Goal: Obtain resource: Download file/media

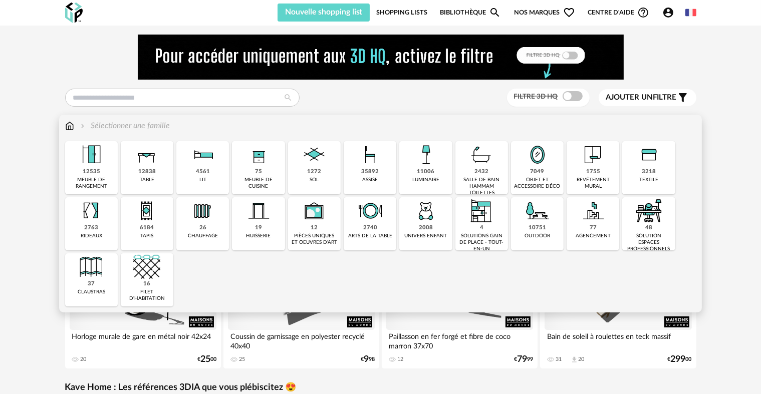
click at [647, 160] on img at bounding box center [648, 154] width 27 height 27
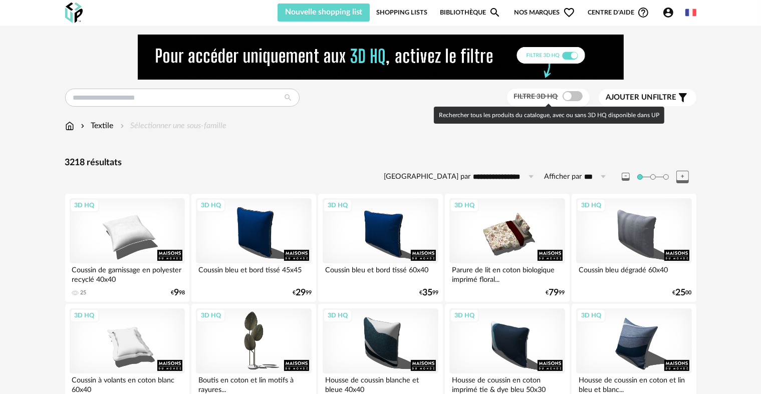
click at [571, 96] on span at bounding box center [573, 96] width 20 height 10
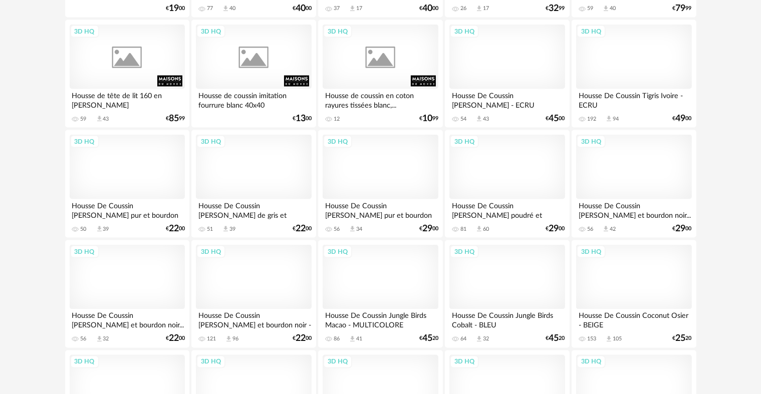
scroll to position [1653, 0]
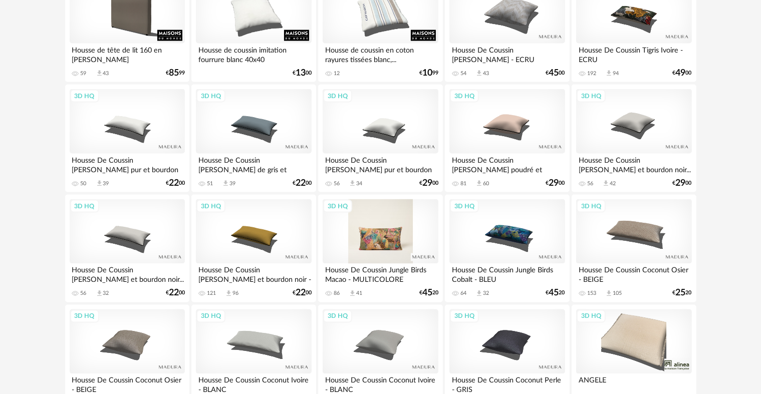
click at [400, 230] on div "3D HQ" at bounding box center [380, 231] width 115 height 65
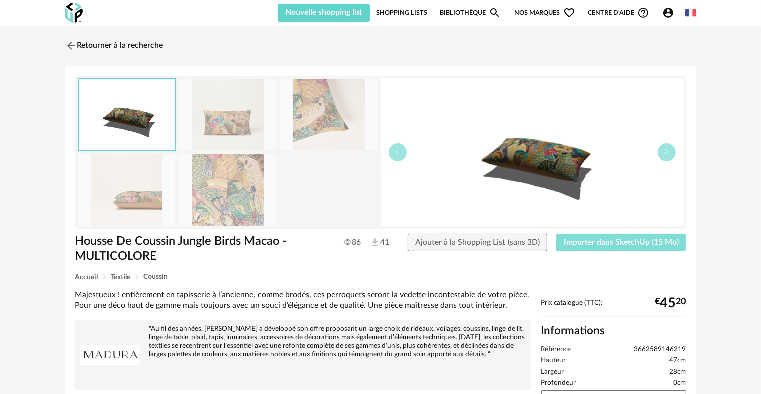
click at [622, 244] on span "Importer dans SketchUp (15 Mo)" at bounding box center [621, 242] width 115 height 8
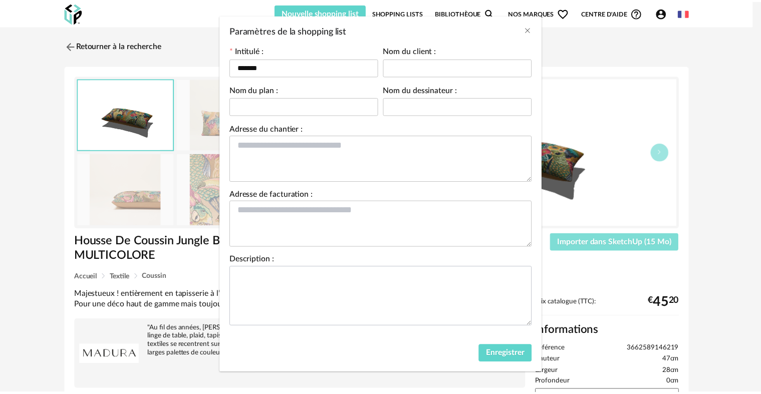
scroll to position [48, 0]
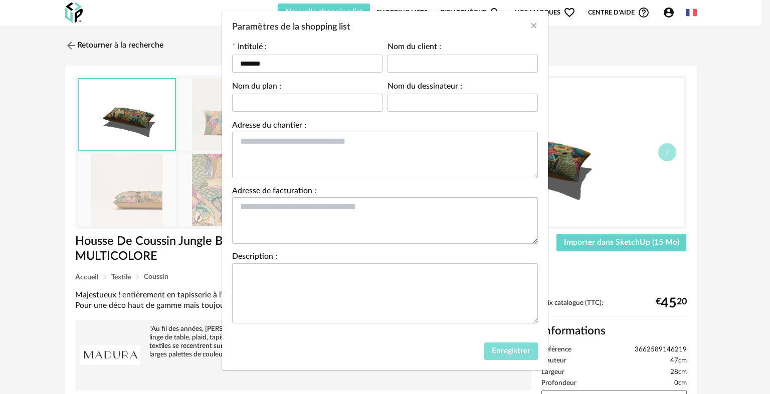
click at [517, 348] on span "Enregistrer" at bounding box center [510, 351] width 39 height 8
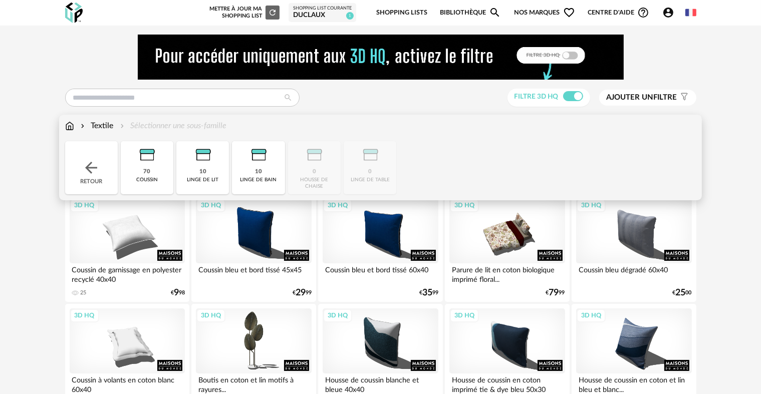
click at [74, 127] on img at bounding box center [69, 126] width 9 height 12
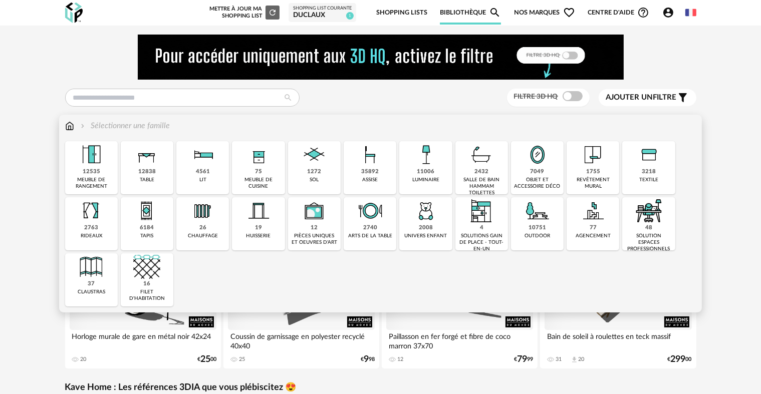
click at [588, 170] on div "1755" at bounding box center [593, 172] width 14 height 8
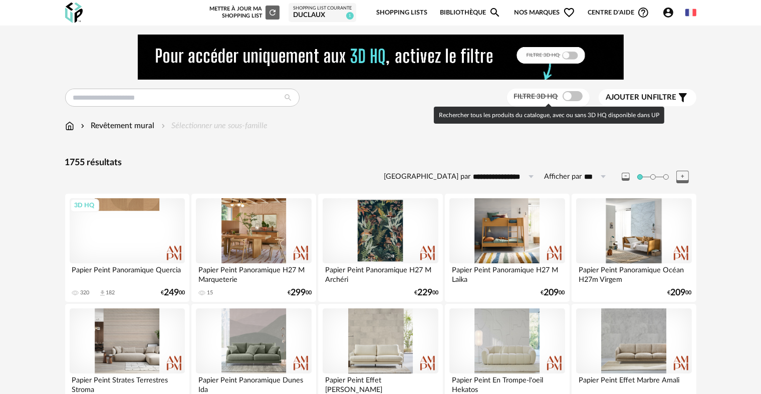
click at [569, 94] on span at bounding box center [573, 96] width 20 height 10
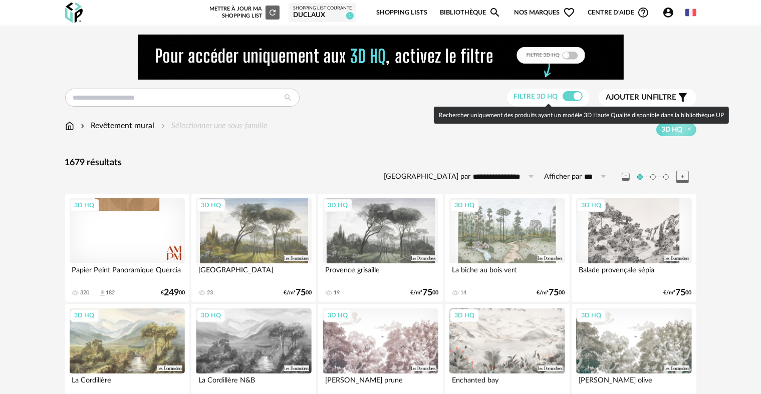
click at [569, 95] on span at bounding box center [573, 96] width 20 height 10
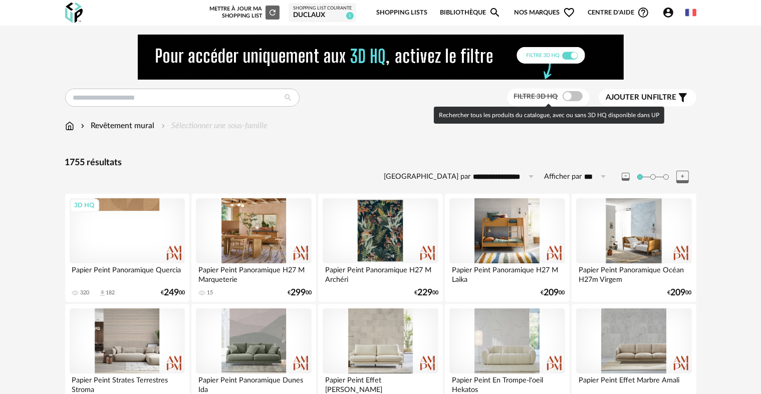
click at [569, 95] on span at bounding box center [573, 96] width 20 height 10
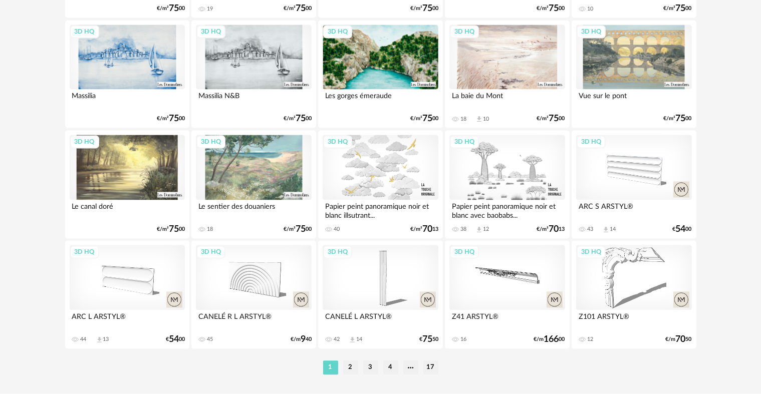
scroll to position [2070, 0]
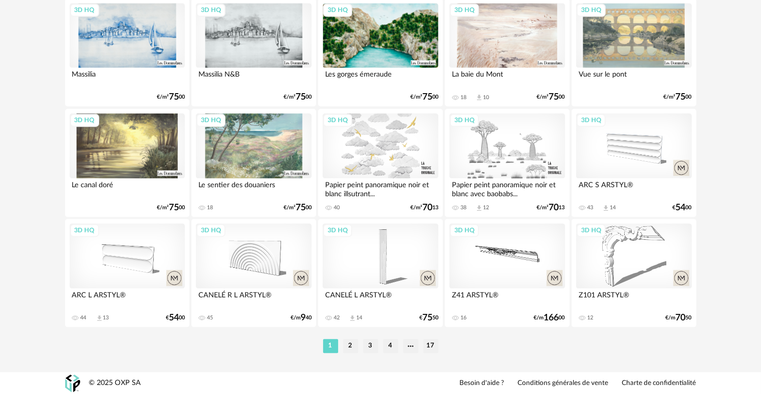
drag, startPoint x: 349, startPoint y: 345, endPoint x: 589, endPoint y: 188, distance: 287.4
click at [348, 345] on li "2" at bounding box center [350, 346] width 15 height 14
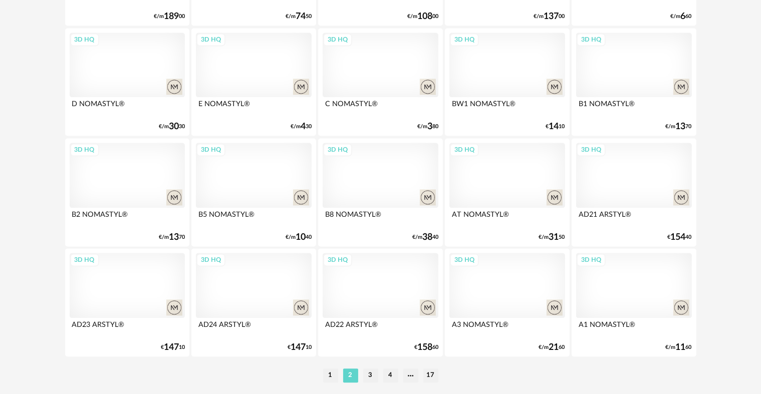
scroll to position [2070, 0]
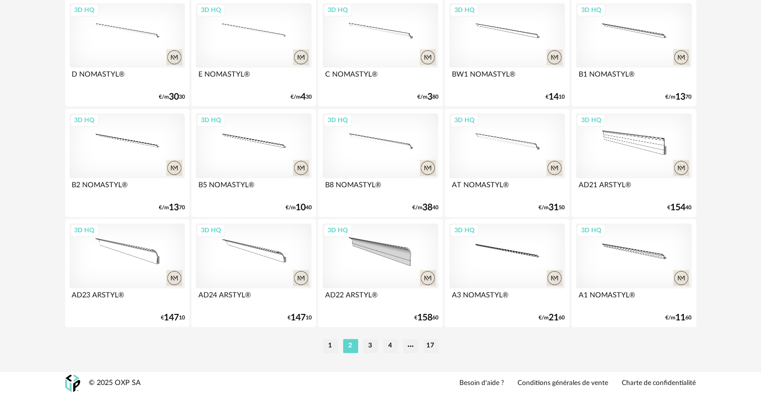
click at [366, 344] on li "3" at bounding box center [370, 346] width 15 height 14
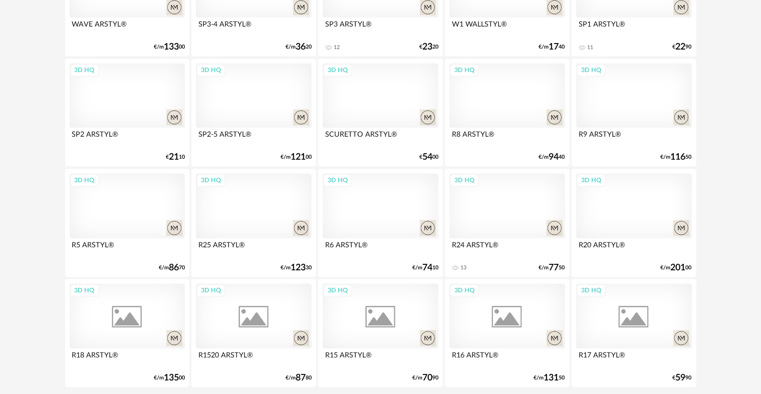
scroll to position [2054, 0]
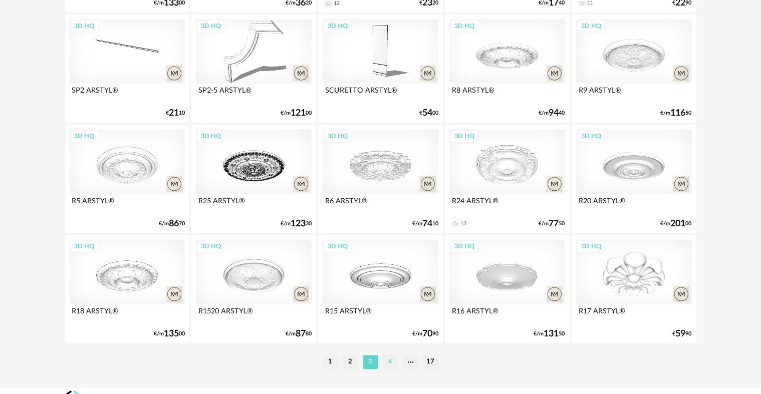
click at [383, 367] on li "4" at bounding box center [390, 362] width 15 height 14
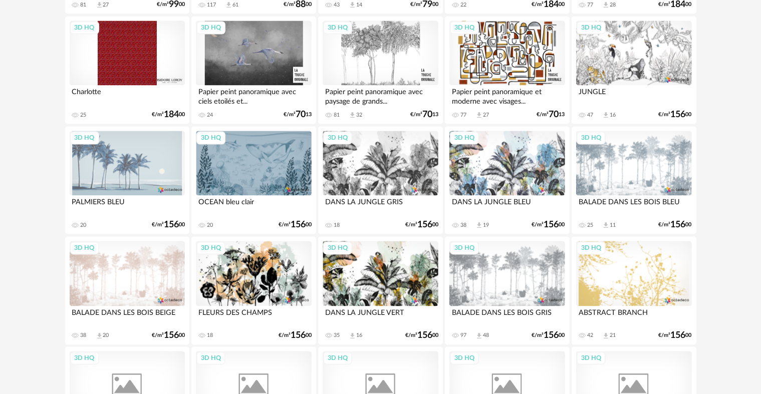
scroll to position [2004, 0]
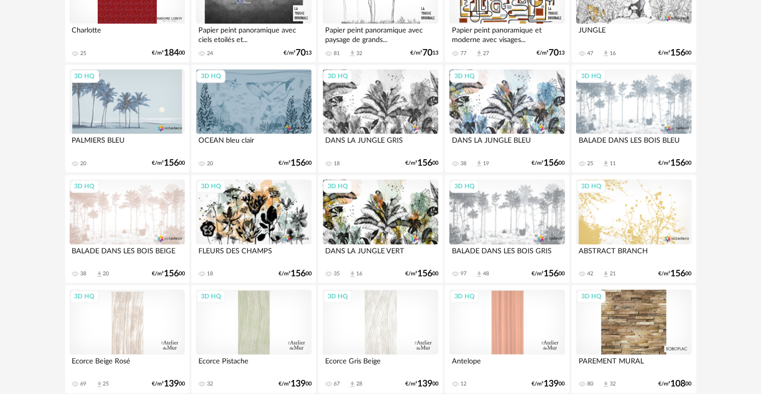
click at [503, 108] on div "3D HQ" at bounding box center [506, 101] width 115 height 65
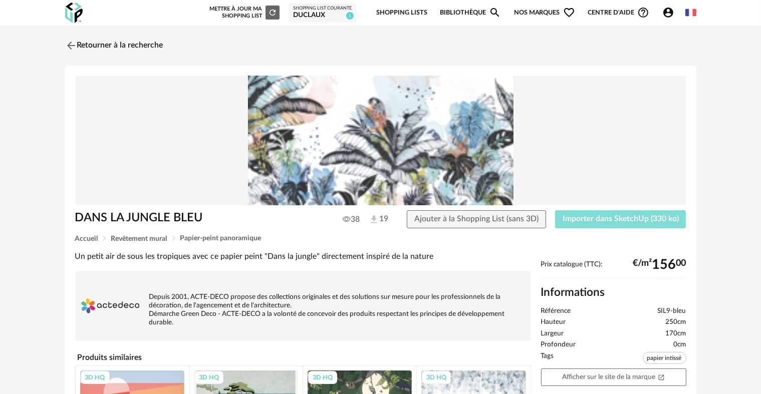
click at [587, 219] on span "Importer dans SketchUp (330 ko)" at bounding box center [621, 219] width 116 height 8
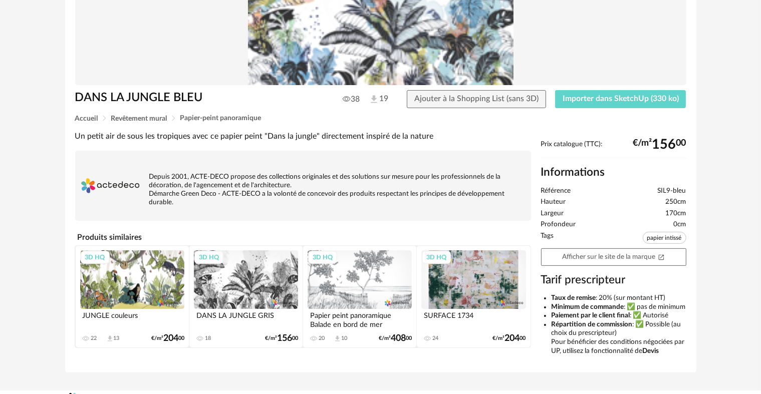
scroll to position [147, 0]
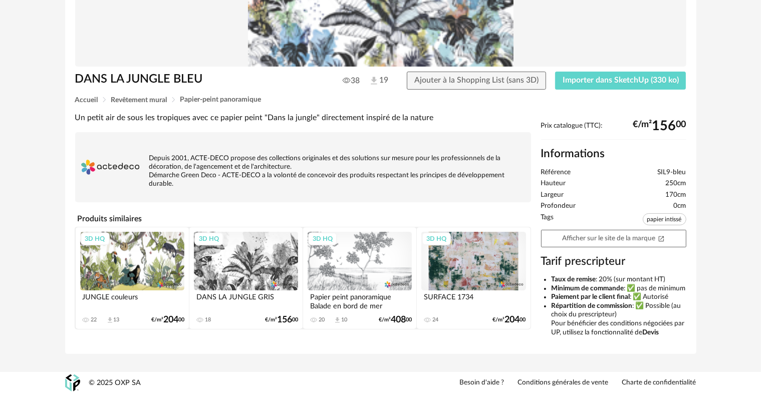
click at [126, 256] on div "3D HQ" at bounding box center [132, 261] width 104 height 59
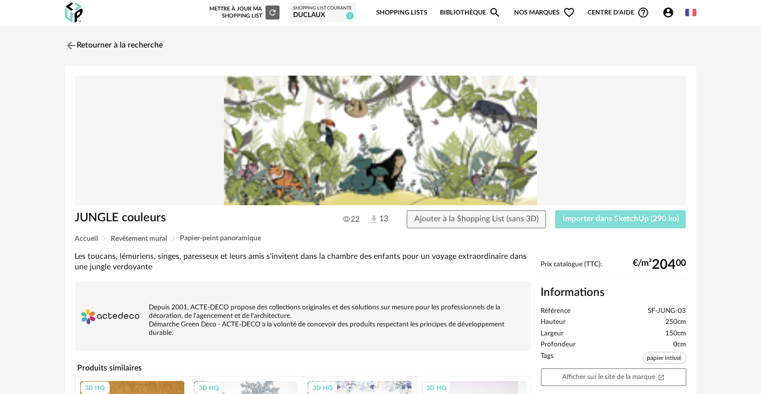
click at [597, 216] on span "Importer dans SketchUp (290 ko)" at bounding box center [621, 219] width 116 height 8
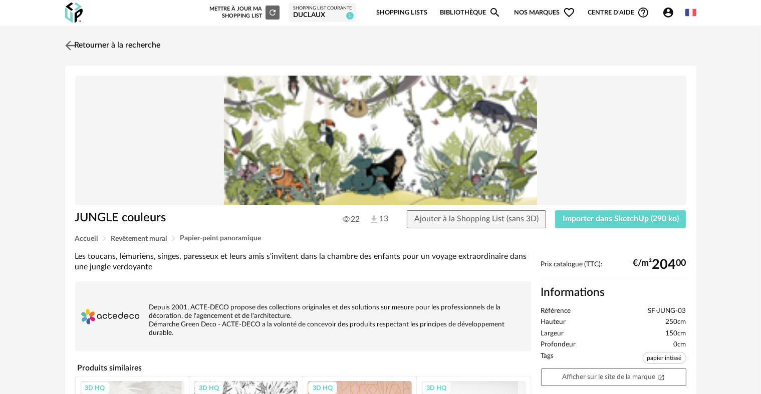
click at [72, 44] on img at bounding box center [70, 45] width 15 height 15
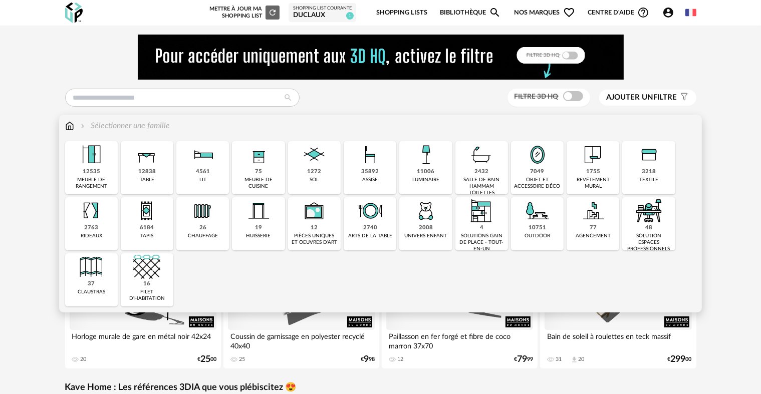
click at [660, 164] on img at bounding box center [648, 154] width 27 height 27
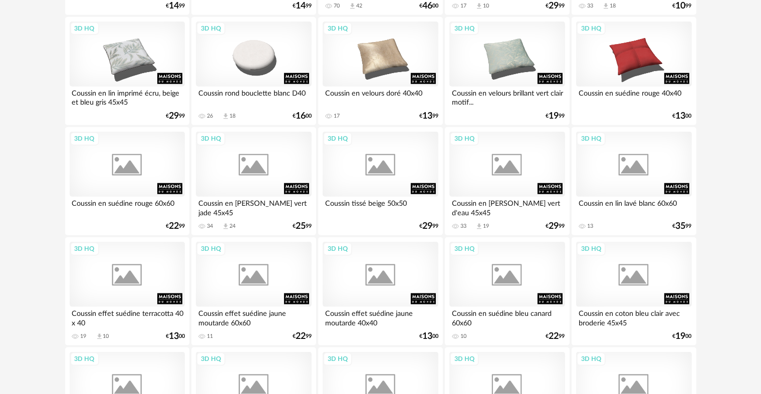
scroll to position [1202, 0]
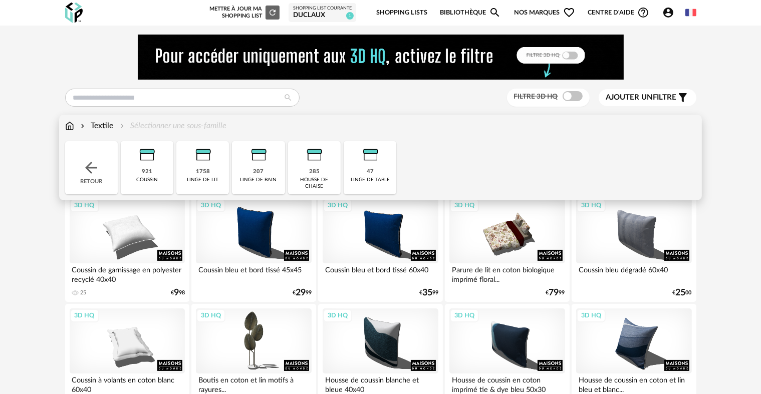
click at [67, 120] on img at bounding box center [69, 126] width 9 height 12
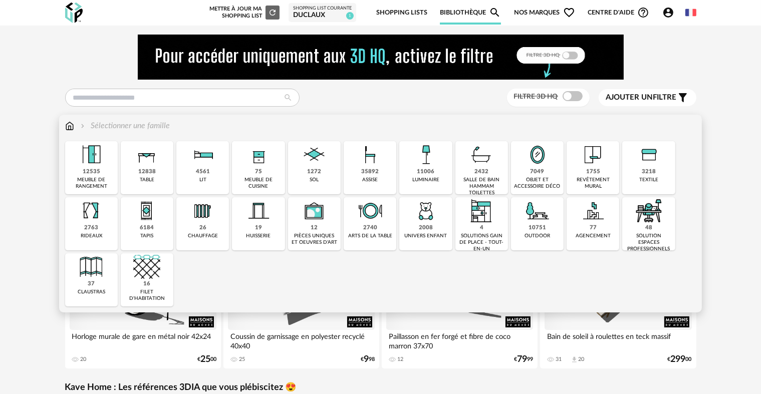
click at [364, 172] on div "35892" at bounding box center [370, 172] width 18 height 8
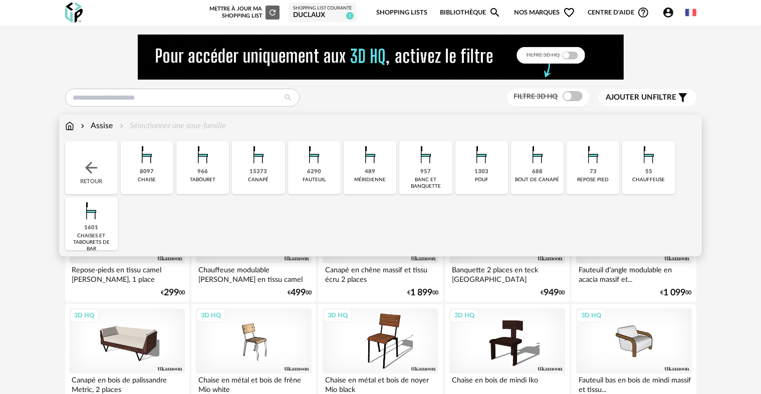
click at [250, 180] on div "canapé" at bounding box center [259, 180] width 21 height 7
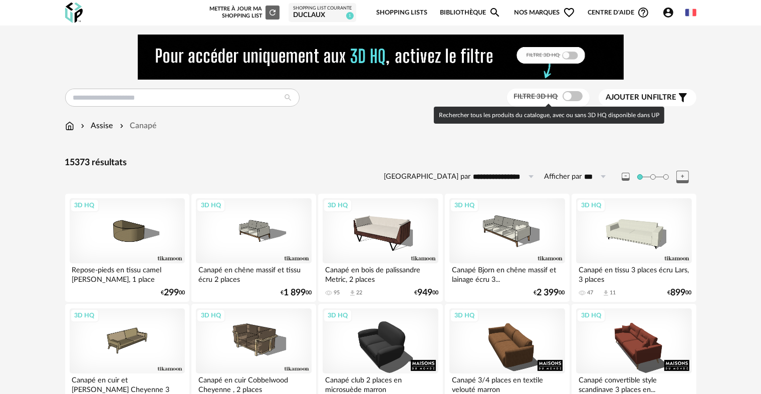
click at [575, 96] on span at bounding box center [573, 96] width 20 height 10
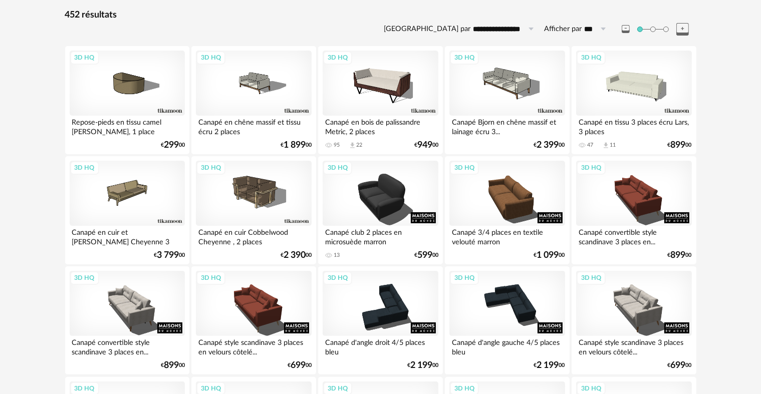
scroll to position [150, 0]
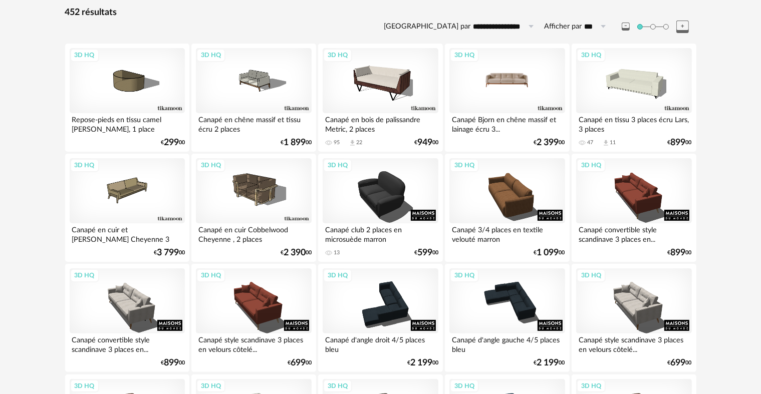
click at [507, 90] on div "3D HQ" at bounding box center [506, 80] width 115 height 65
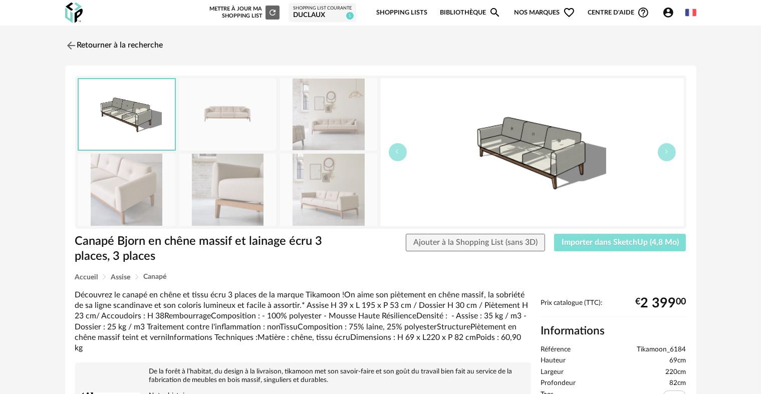
click at [588, 246] on span "Importer dans SketchUp (4,8 Mo)" at bounding box center [620, 242] width 117 height 8
click at [70, 45] on img at bounding box center [70, 45] width 15 height 15
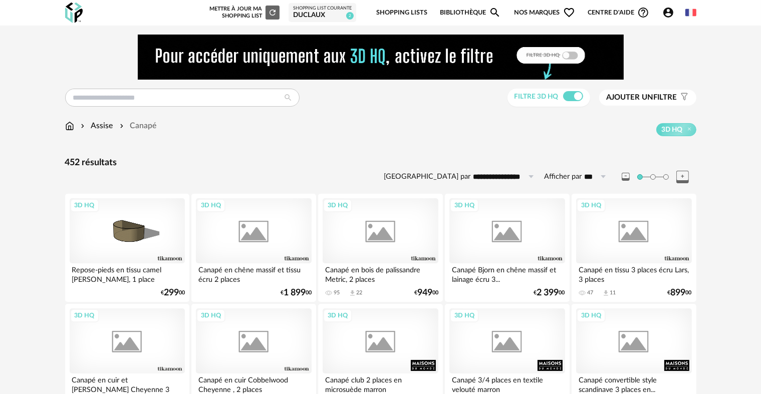
scroll to position [150, 0]
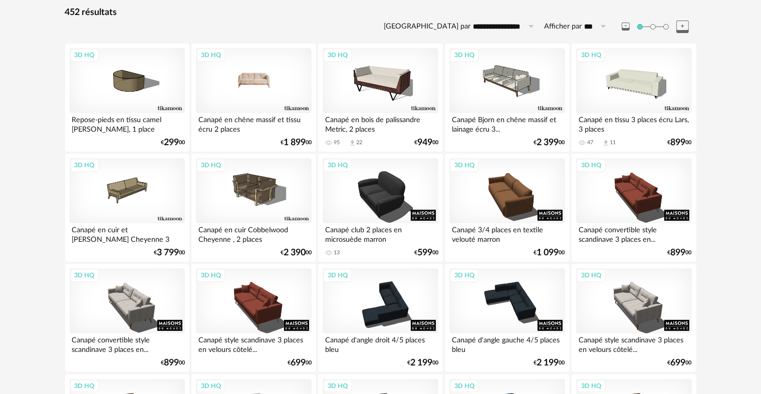
click at [281, 92] on div "3D HQ" at bounding box center [253, 80] width 115 height 65
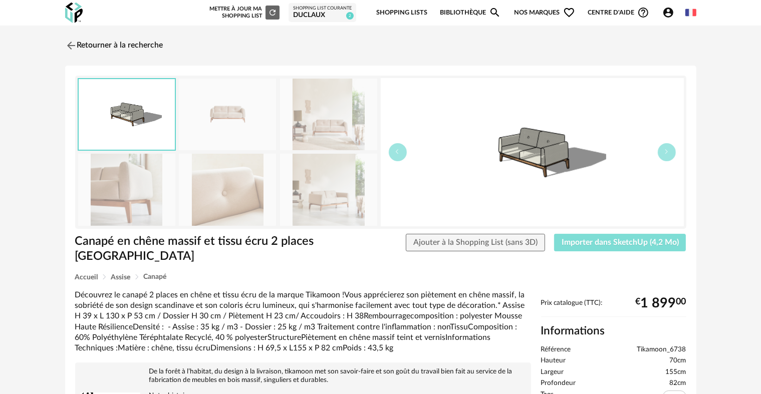
click at [619, 246] on button "Importer dans SketchUp (4,2 Mo)" at bounding box center [620, 243] width 132 height 18
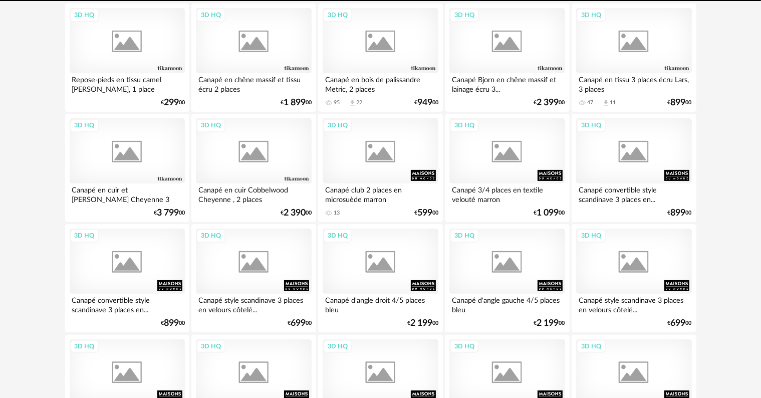
scroll to position [190, 0]
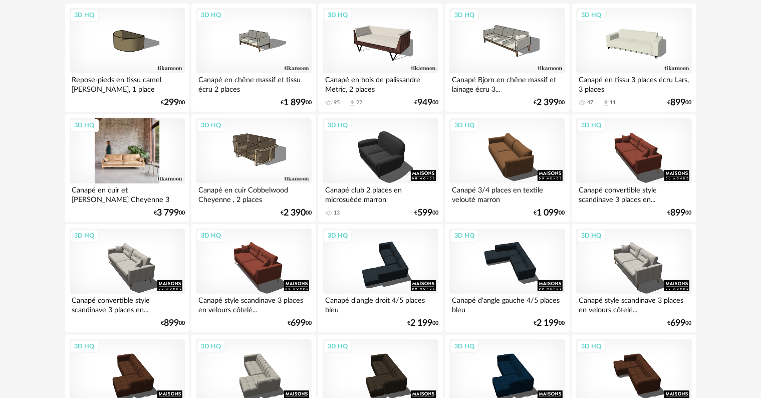
click at [112, 144] on div "3D HQ" at bounding box center [127, 150] width 115 height 65
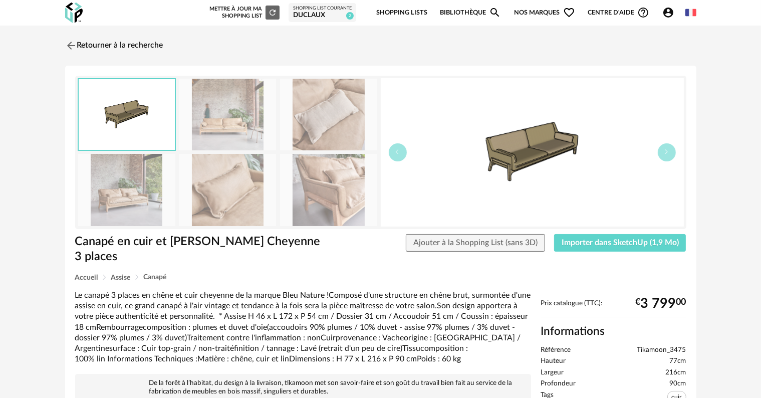
click at [248, 200] on img at bounding box center [227, 190] width 97 height 72
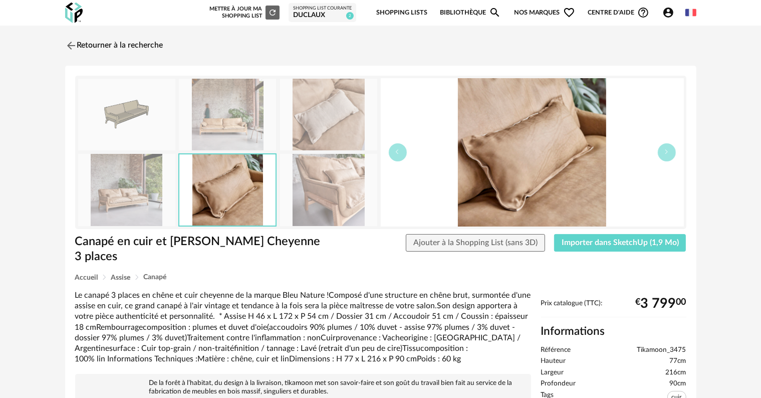
click at [233, 131] on img at bounding box center [227, 115] width 97 height 72
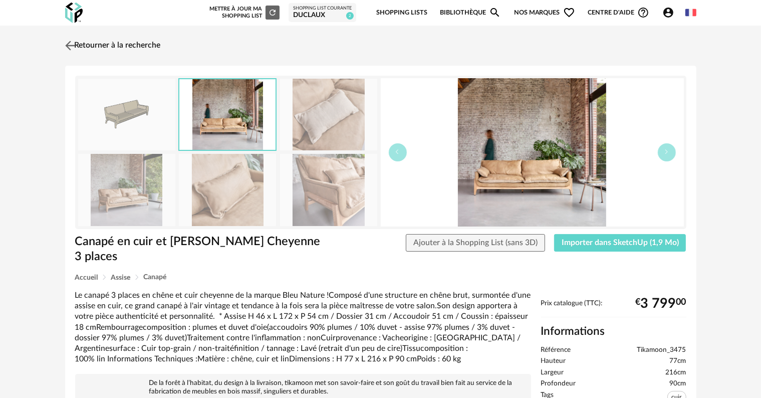
click at [66, 48] on img at bounding box center [70, 45] width 15 height 15
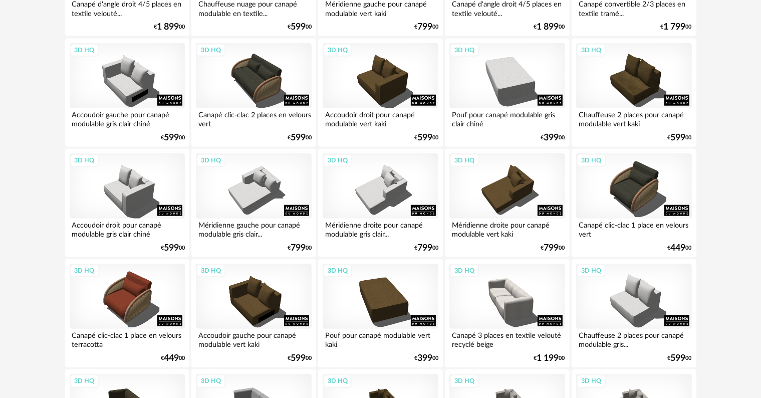
scroll to position [938, 0]
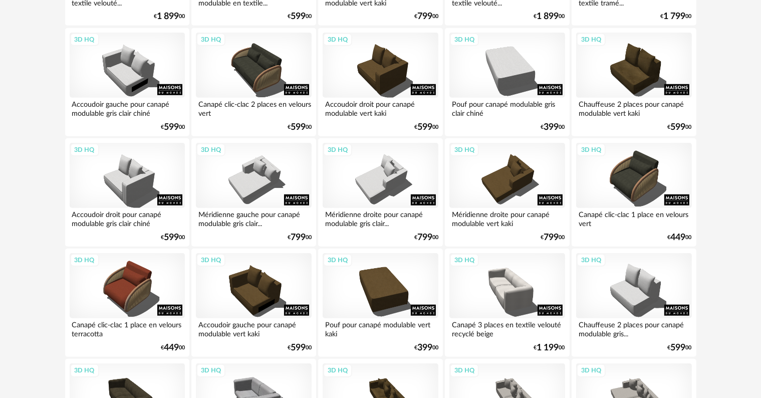
click at [8, 178] on div "**********" at bounding box center [380, 296] width 761 height 2417
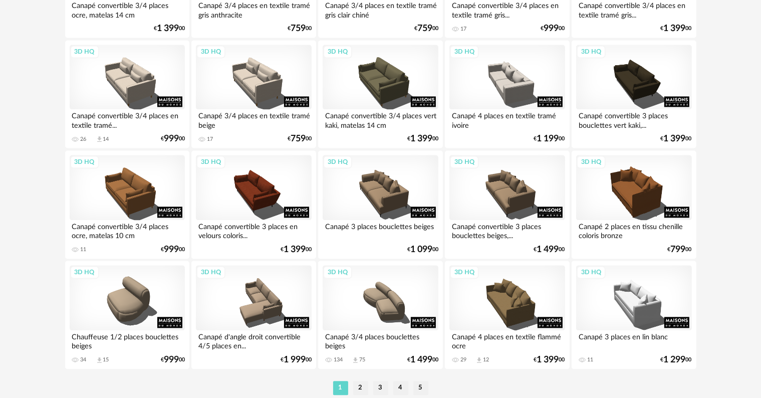
scroll to position [2040, 0]
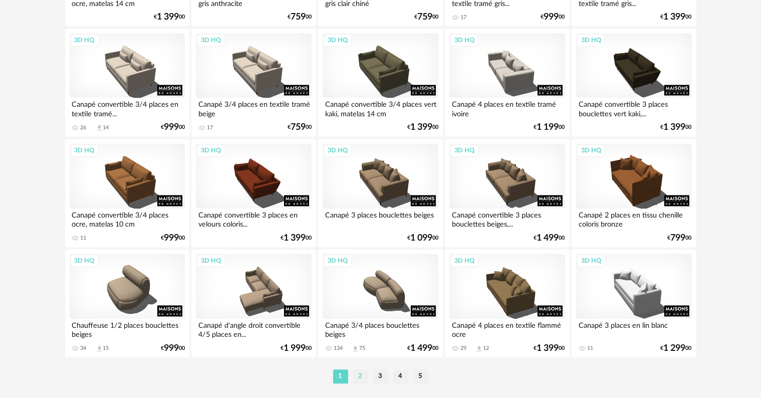
click at [361, 376] on li "2" at bounding box center [360, 376] width 15 height 14
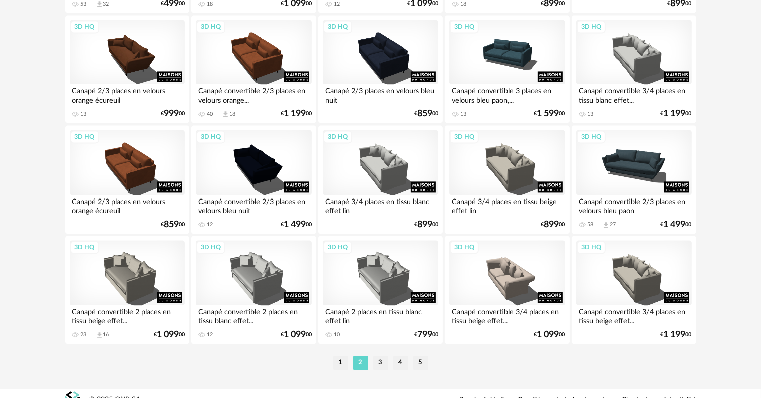
scroll to position [2054, 0]
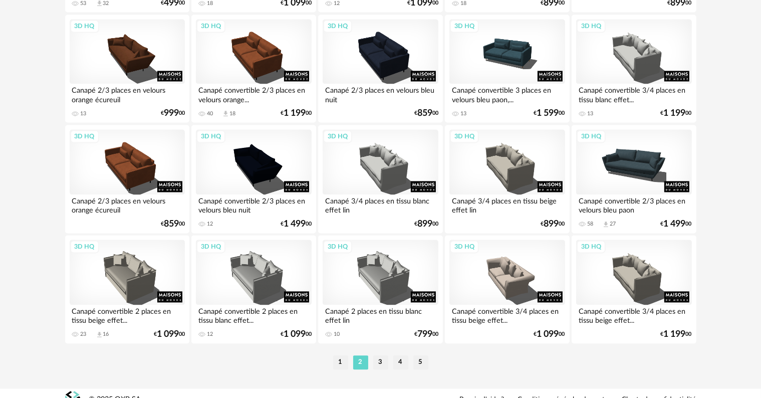
drag, startPoint x: 379, startPoint y: 363, endPoint x: 407, endPoint y: 349, distance: 31.6
click at [381, 363] on li "3" at bounding box center [380, 362] width 15 height 14
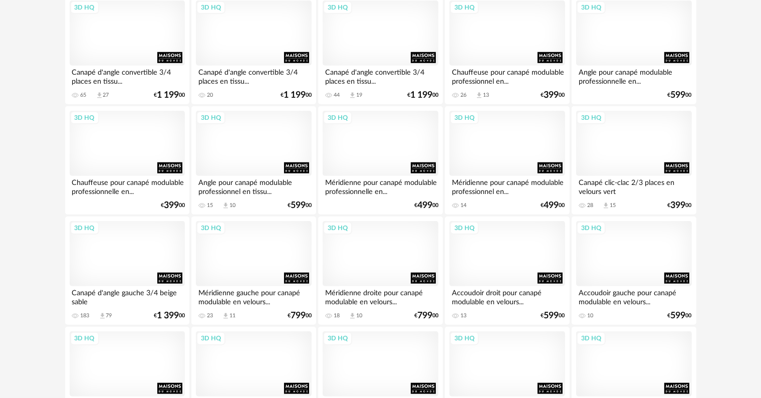
scroll to position [952, 0]
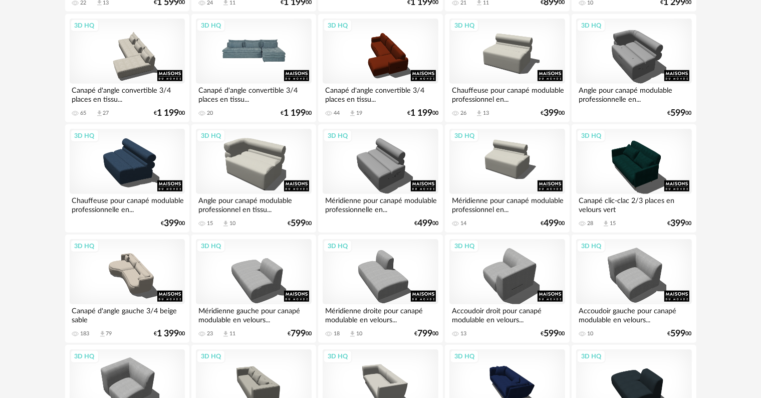
click at [268, 49] on div "3D HQ" at bounding box center [253, 51] width 115 height 65
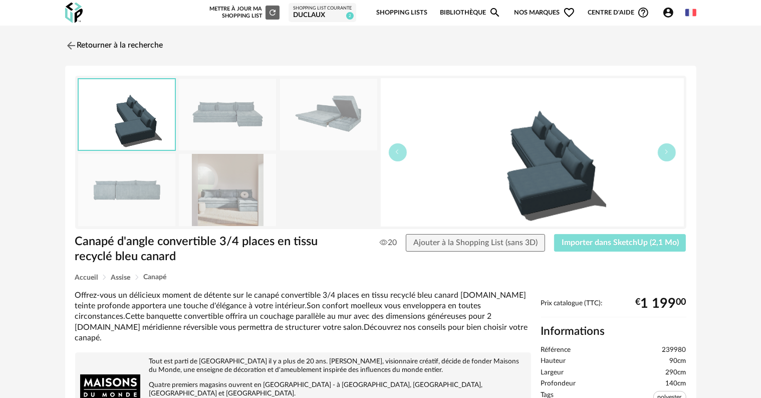
click at [585, 240] on span "Importer dans SketchUp (2,1 Mo)" at bounding box center [620, 242] width 117 height 8
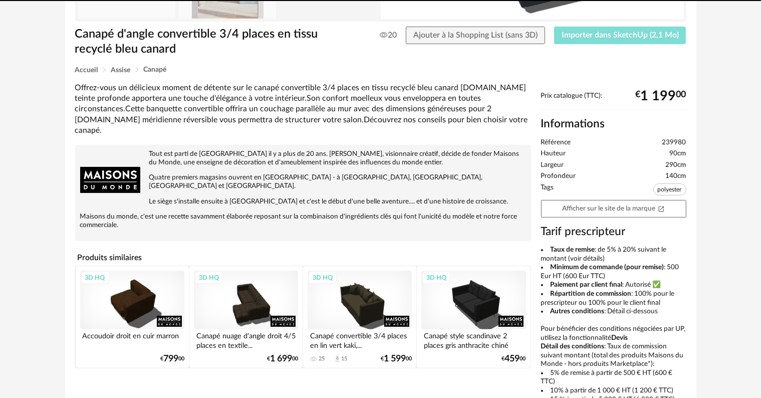
scroll to position [325, 0]
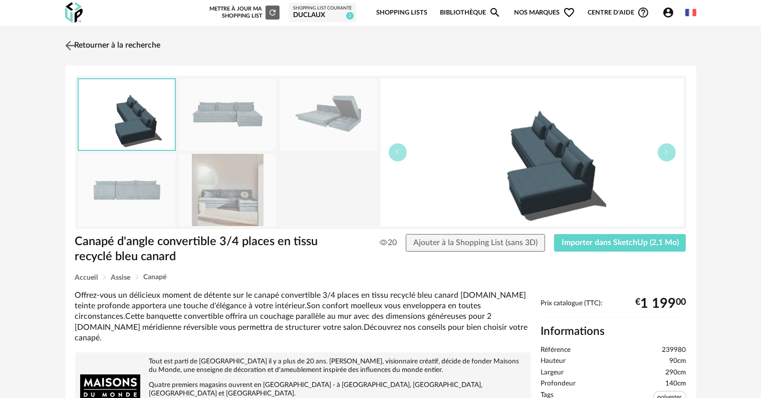
click at [66, 44] on img at bounding box center [70, 45] width 15 height 15
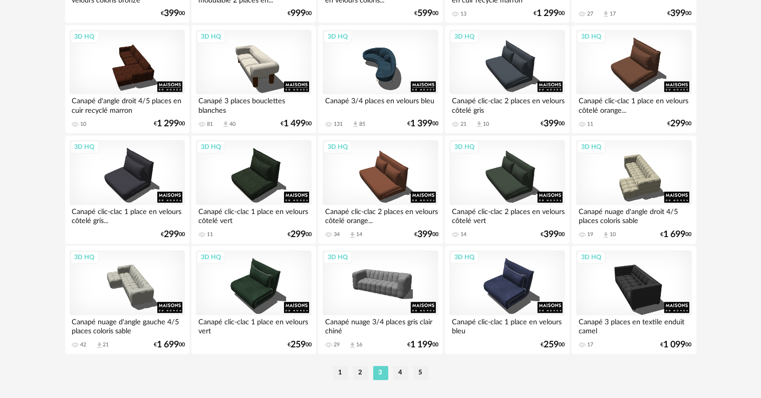
scroll to position [2067, 0]
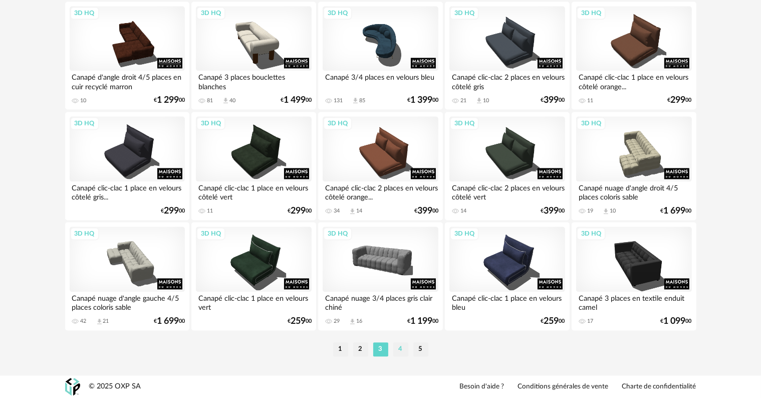
click at [406, 351] on li "4" at bounding box center [400, 349] width 15 height 14
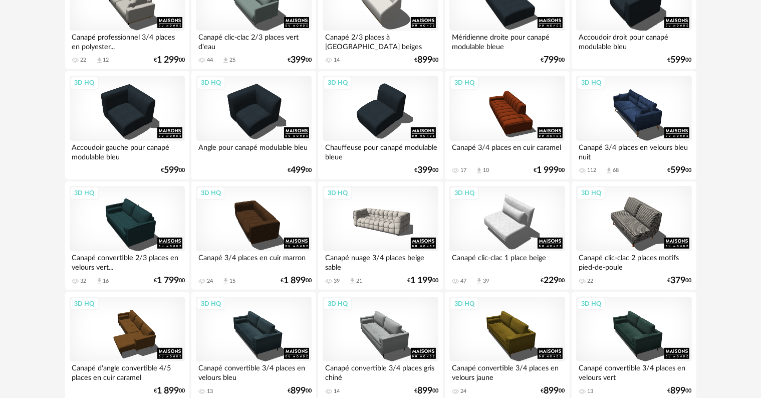
scroll to position [251, 0]
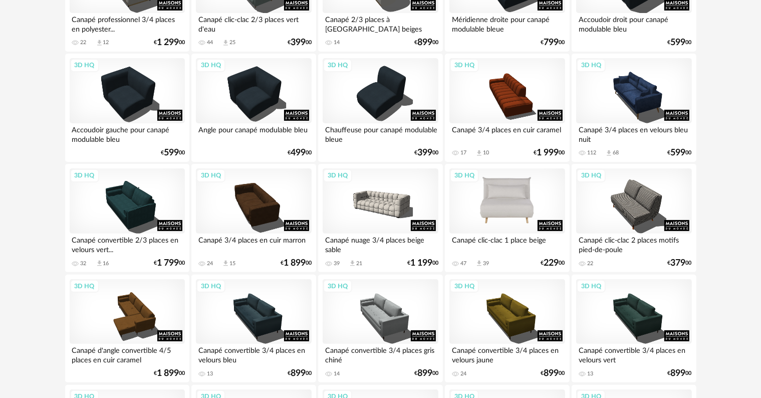
click at [483, 209] on div "3D HQ" at bounding box center [506, 200] width 115 height 65
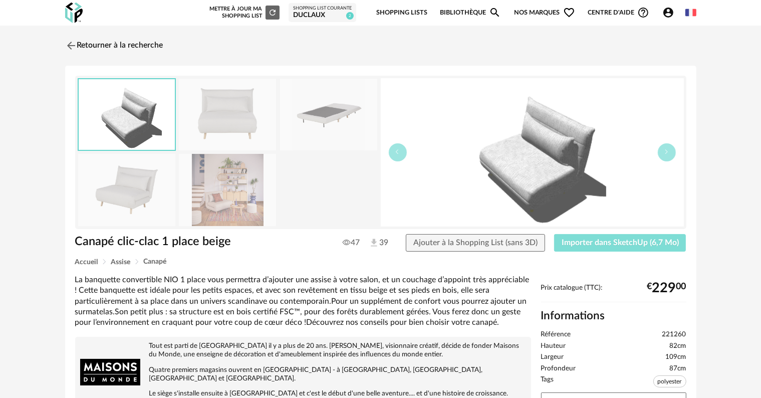
click at [592, 239] on span "Importer dans SketchUp (6,7 Mo)" at bounding box center [620, 242] width 117 height 8
click at [70, 44] on img at bounding box center [70, 45] width 15 height 15
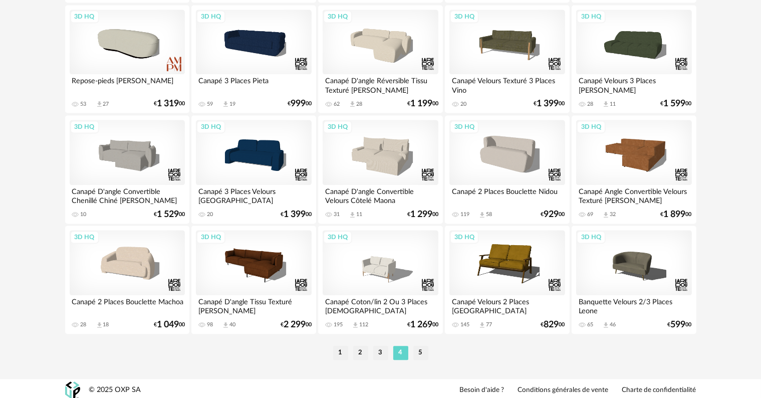
scroll to position [2067, 0]
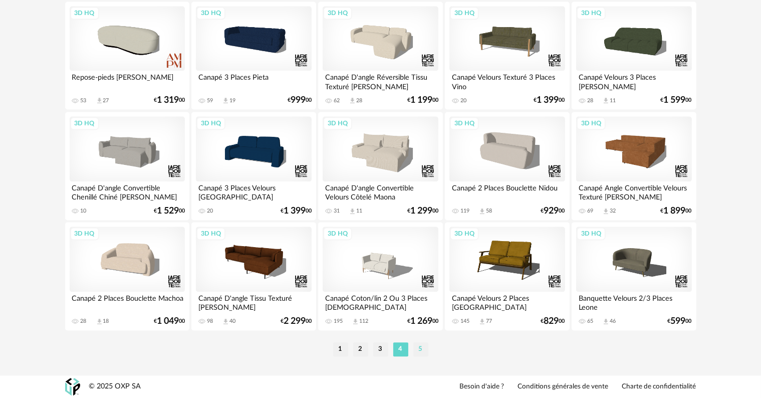
click at [417, 349] on li "5" at bounding box center [420, 349] width 15 height 14
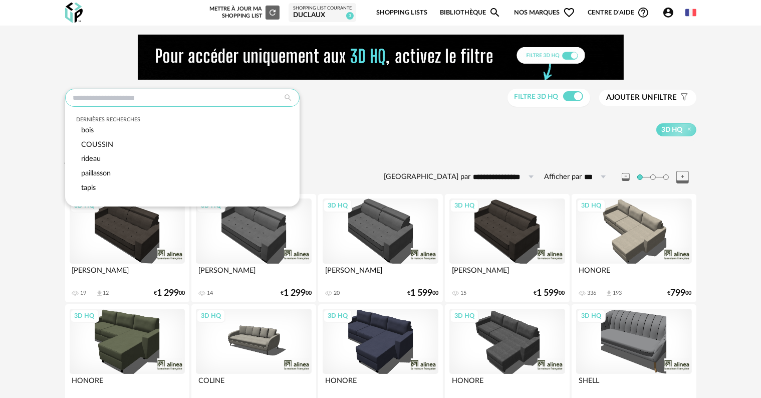
click at [141, 103] on input "text" at bounding box center [182, 98] width 234 height 18
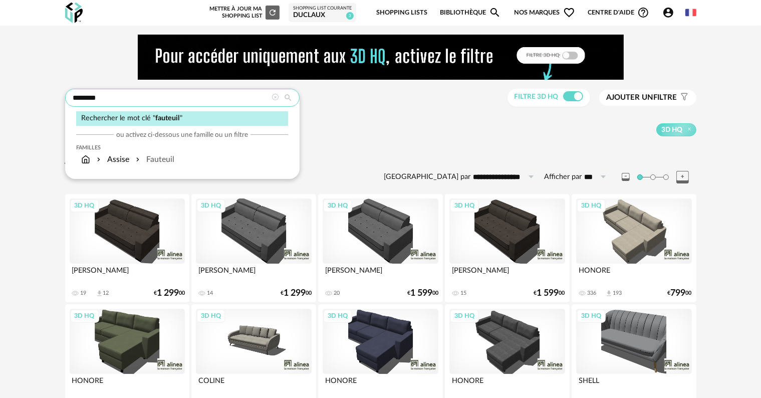
type input "********"
type input "**********"
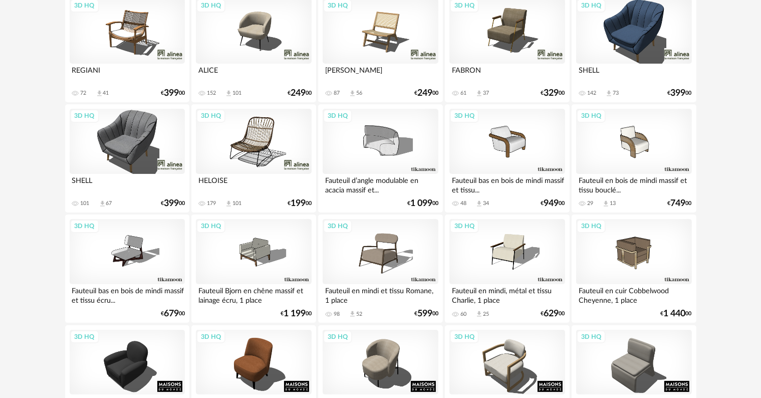
scroll to position [251, 0]
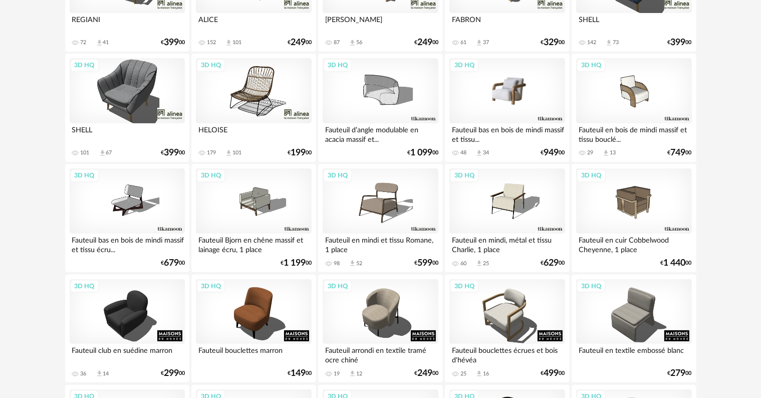
click at [506, 97] on div "3D HQ" at bounding box center [506, 90] width 115 height 65
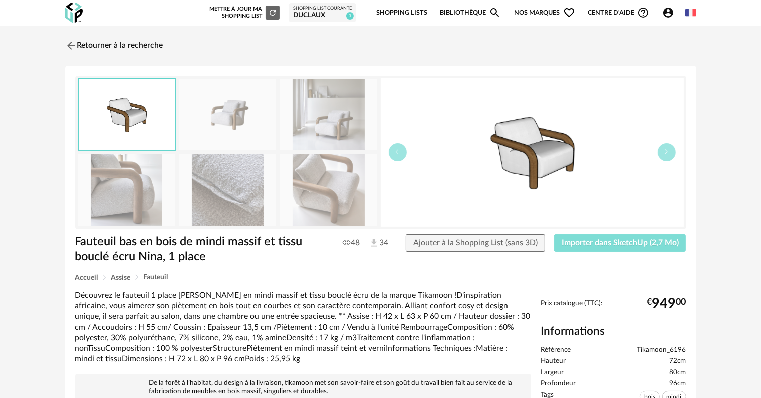
click at [579, 242] on span "Importer dans SketchUp (2,7 Mo)" at bounding box center [620, 242] width 117 height 8
click at [73, 47] on img at bounding box center [70, 45] width 15 height 15
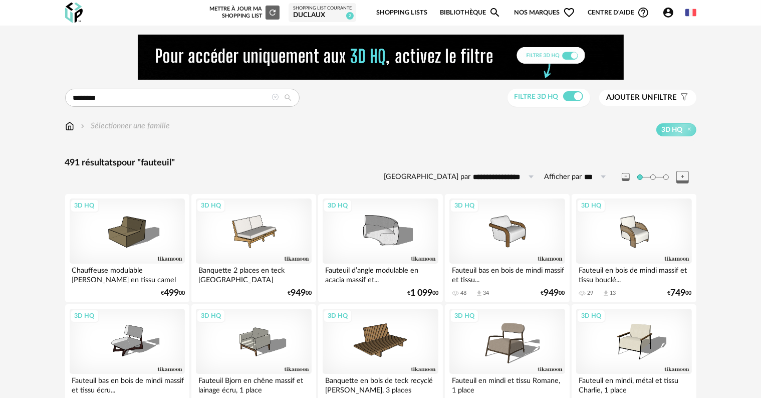
click at [71, 127] on img at bounding box center [69, 126] width 9 height 12
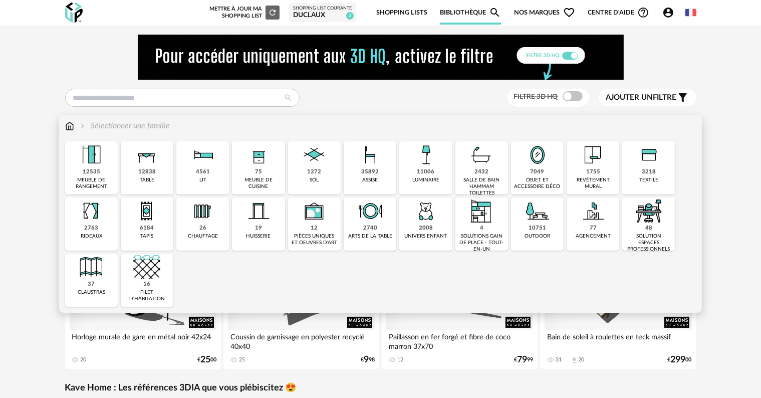
click at [150, 165] on img at bounding box center [146, 154] width 27 height 27
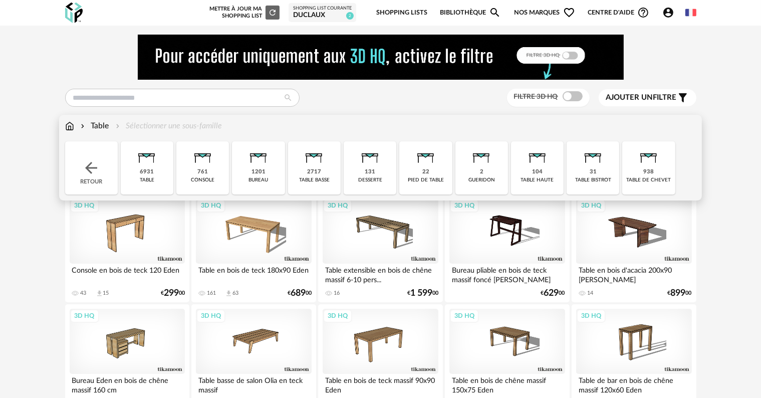
click at [323, 165] on img at bounding box center [314, 154] width 27 height 27
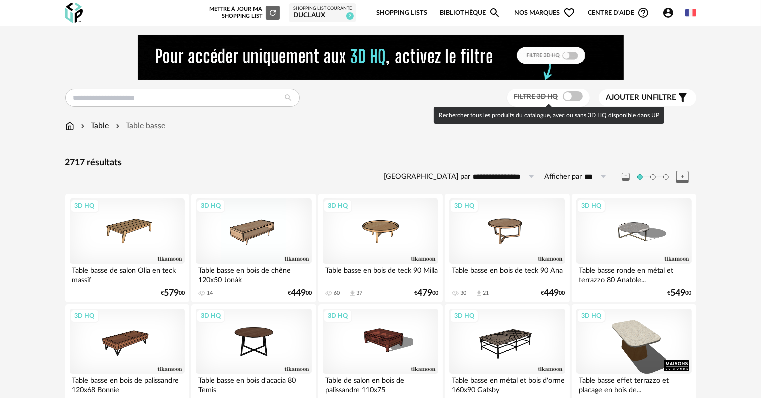
click at [569, 96] on span at bounding box center [573, 96] width 20 height 10
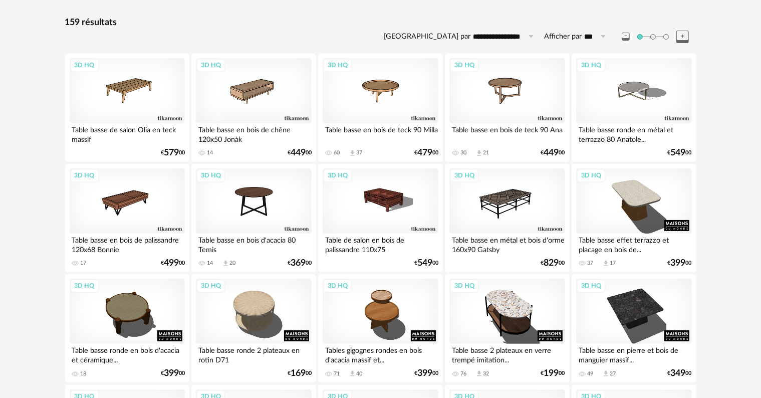
scroll to position [150, 0]
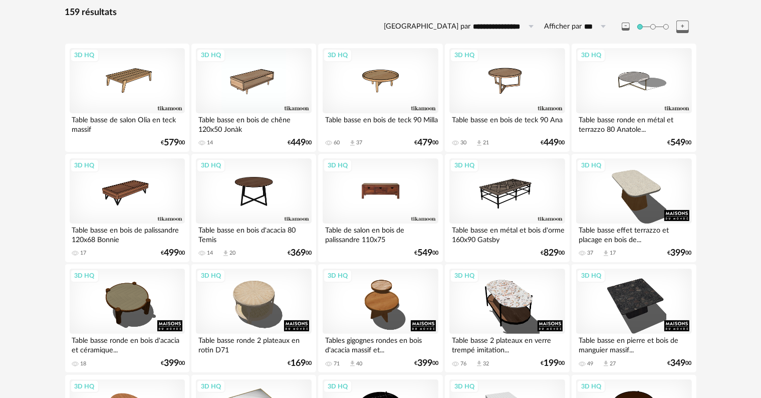
click at [387, 184] on div "3D HQ" at bounding box center [380, 190] width 115 height 65
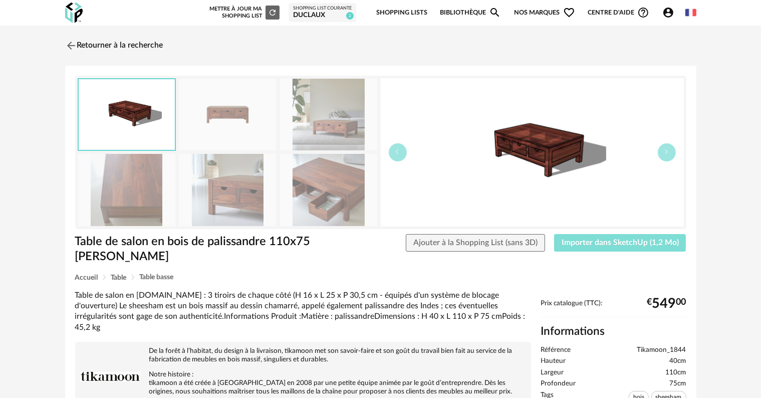
click at [574, 237] on button "Importer dans SketchUp (1,2 Mo)" at bounding box center [620, 243] width 132 height 18
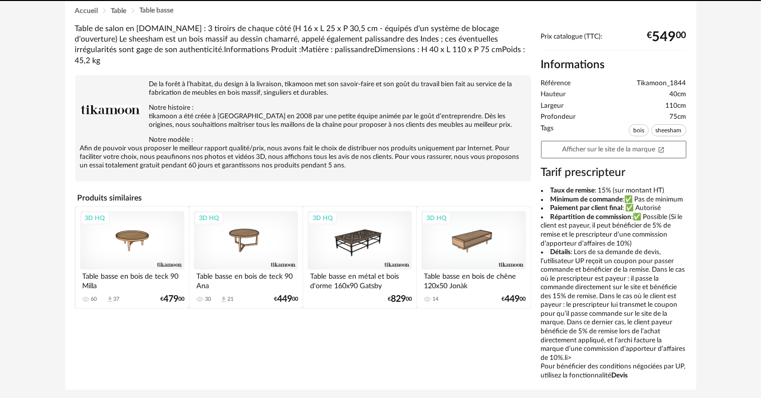
scroll to position [299, 0]
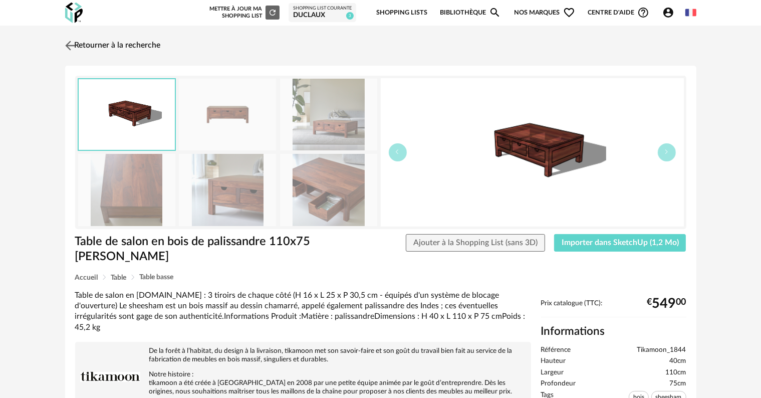
click at [64, 40] on img at bounding box center [70, 45] width 15 height 15
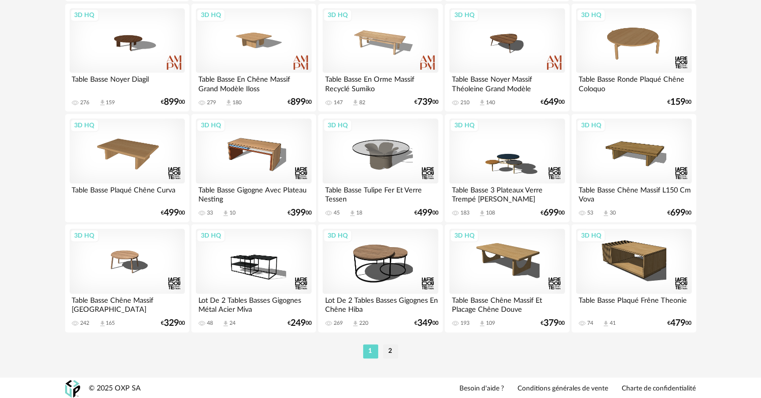
scroll to position [2067, 0]
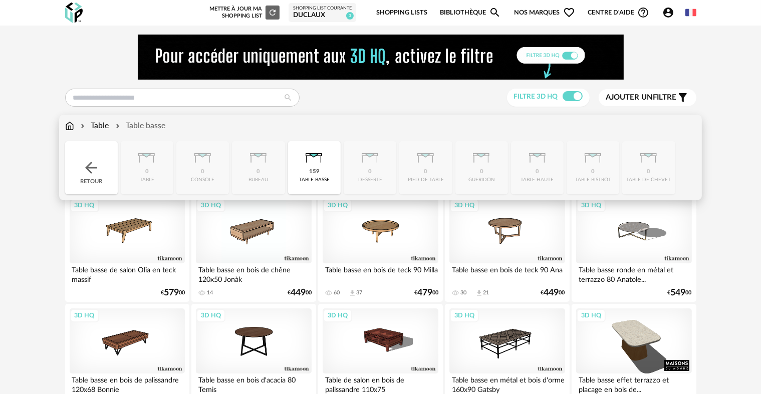
click at [91, 161] on img at bounding box center [91, 168] width 18 height 18
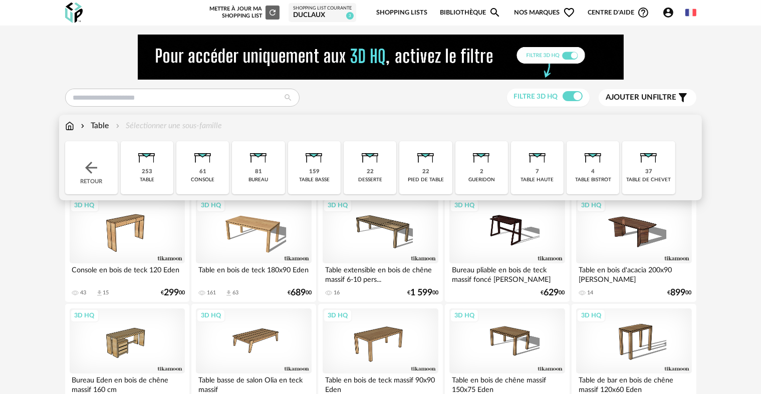
click at [307, 162] on img at bounding box center [314, 154] width 27 height 27
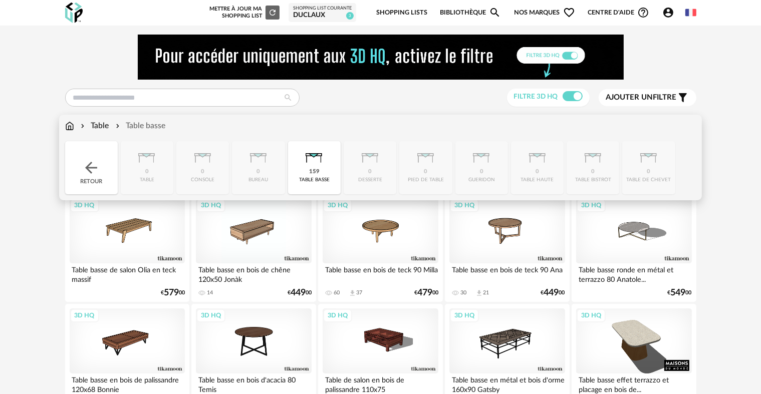
click at [83, 165] on img at bounding box center [91, 168] width 18 height 18
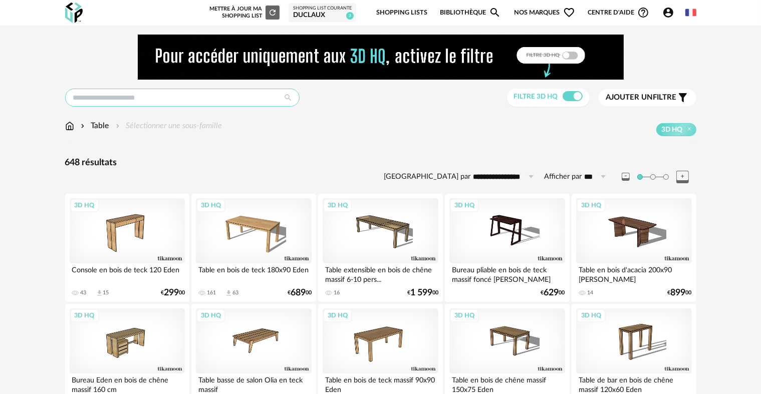
click at [120, 92] on input "text" at bounding box center [182, 98] width 234 height 18
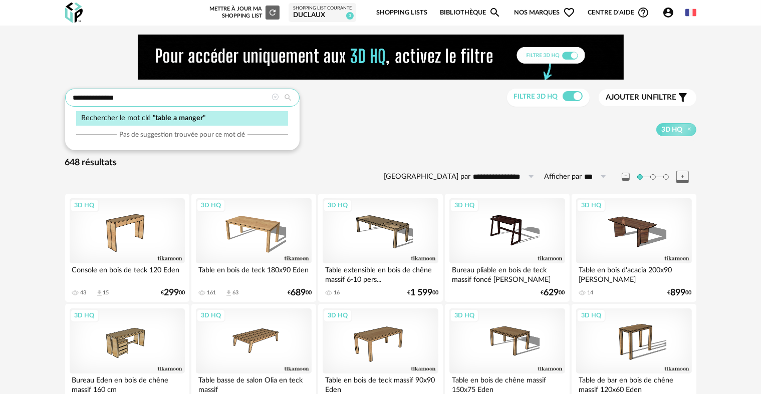
type input "**********"
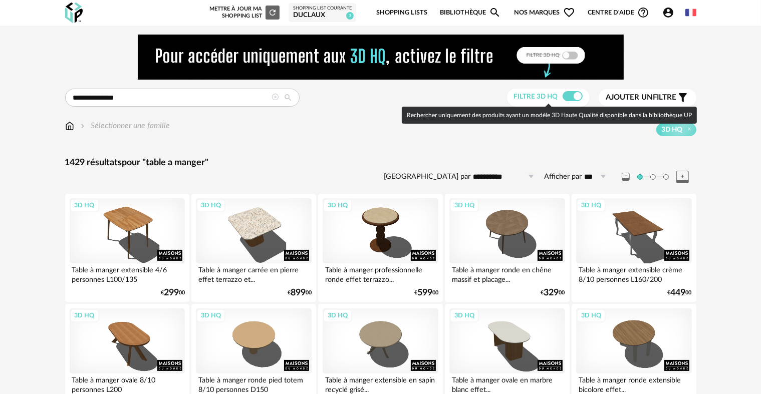
click at [567, 96] on span at bounding box center [573, 96] width 20 height 10
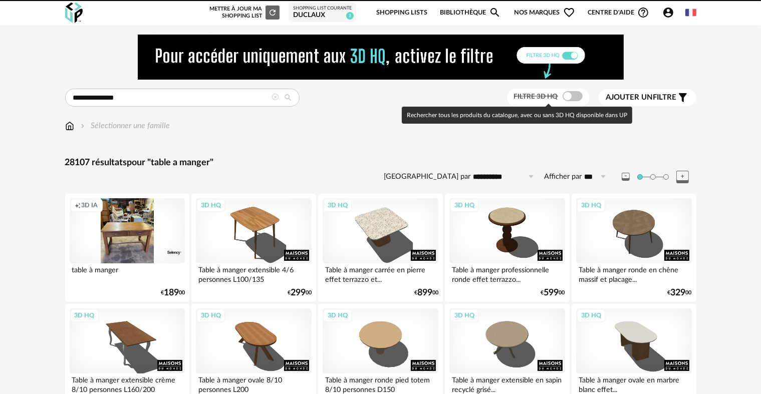
click at [567, 96] on span at bounding box center [573, 96] width 20 height 10
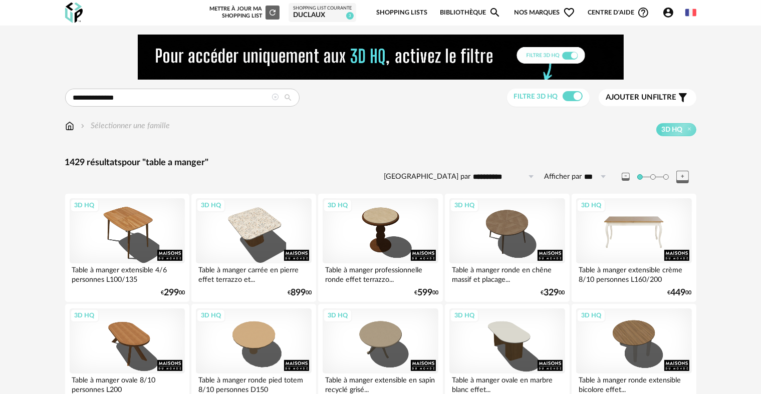
click at [639, 231] on div "3D HQ" at bounding box center [633, 230] width 115 height 65
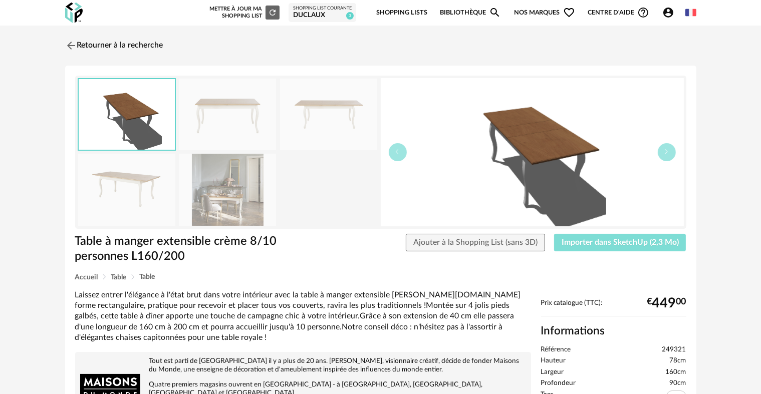
click at [631, 243] on span "Importer dans SketchUp (2,3 Mo)" at bounding box center [620, 242] width 117 height 8
click at [71, 46] on img at bounding box center [70, 45] width 15 height 15
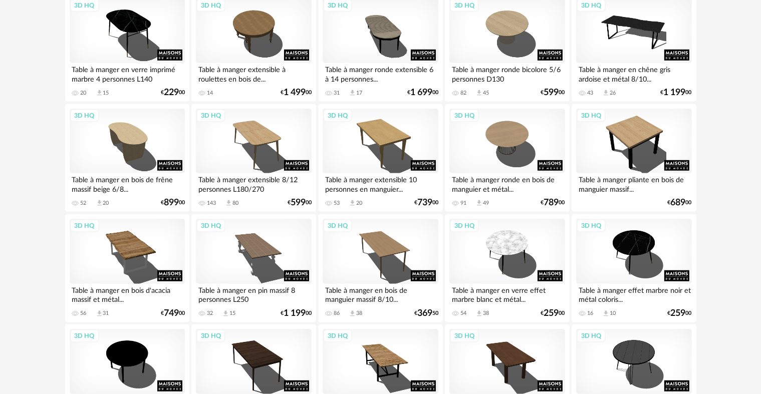
scroll to position [764, 0]
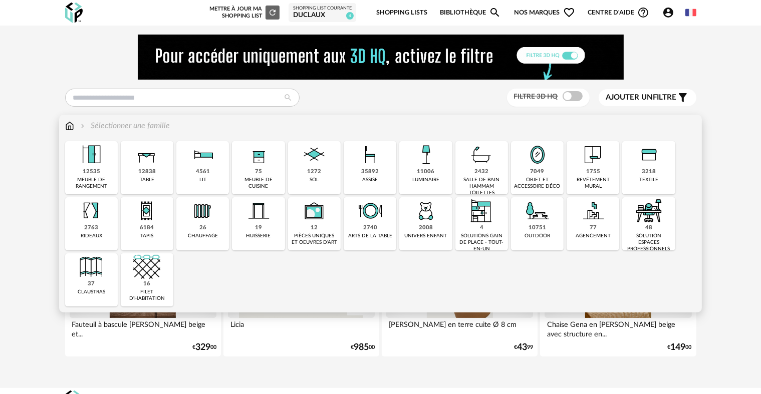
click at [66, 120] on img at bounding box center [69, 126] width 9 height 12
click at [545, 158] on img at bounding box center [537, 154] width 27 height 27
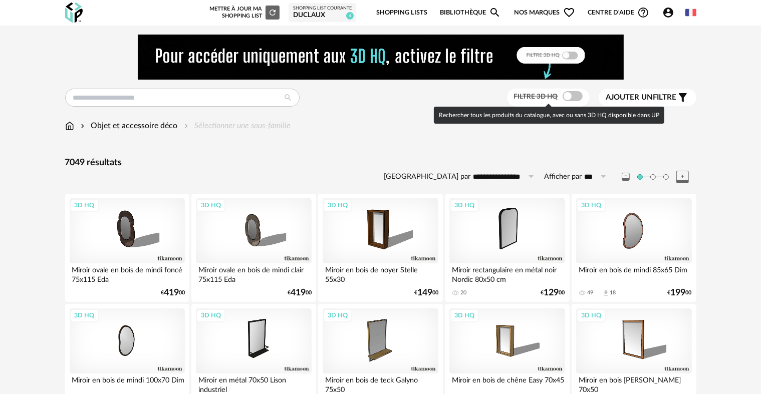
click at [574, 95] on span at bounding box center [573, 96] width 20 height 10
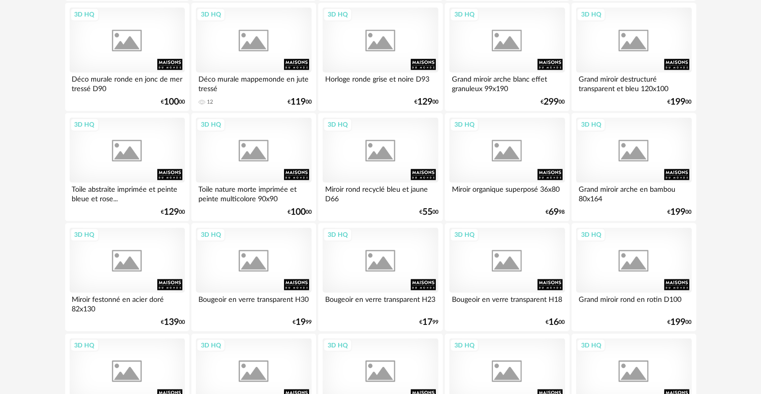
scroll to position [1303, 0]
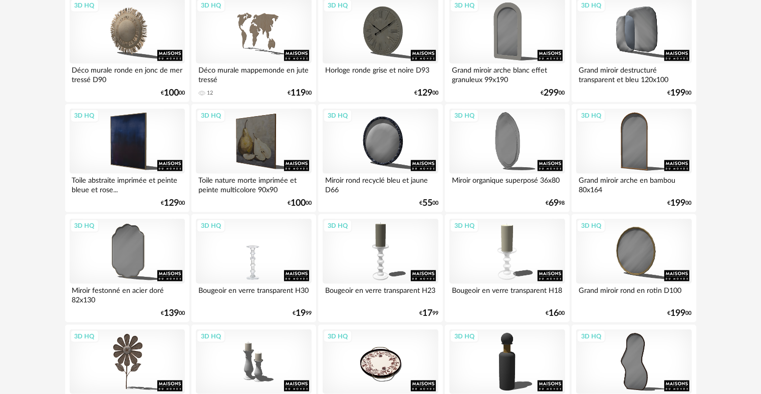
click at [259, 246] on div "3D HQ" at bounding box center [253, 251] width 115 height 65
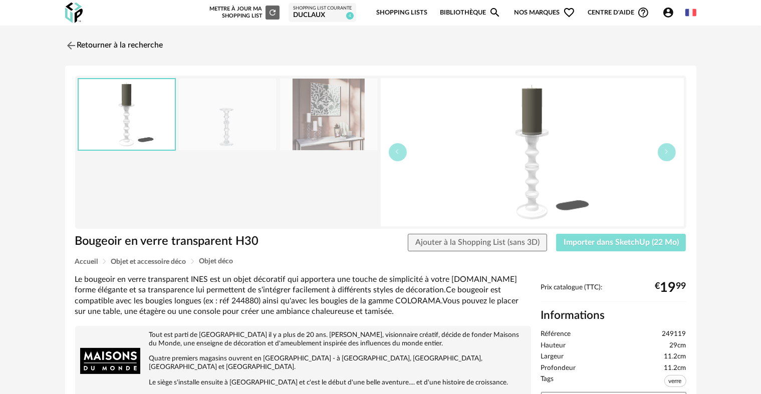
click at [644, 240] on span "Importer dans SketchUp (22 Mo)" at bounding box center [621, 242] width 115 height 8
click at [66, 47] on img at bounding box center [70, 45] width 15 height 15
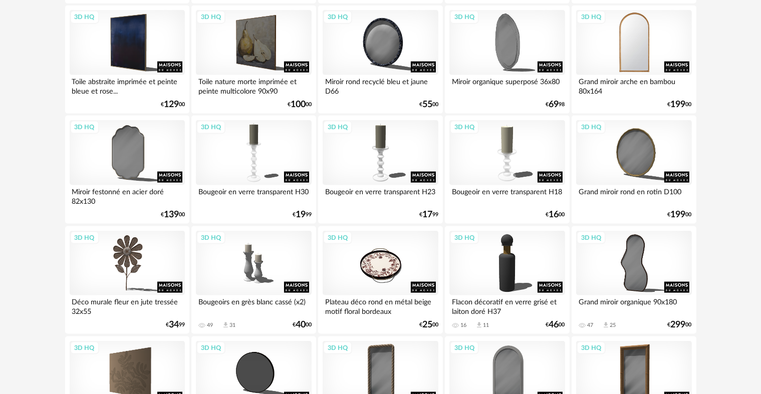
scroll to position [1403, 0]
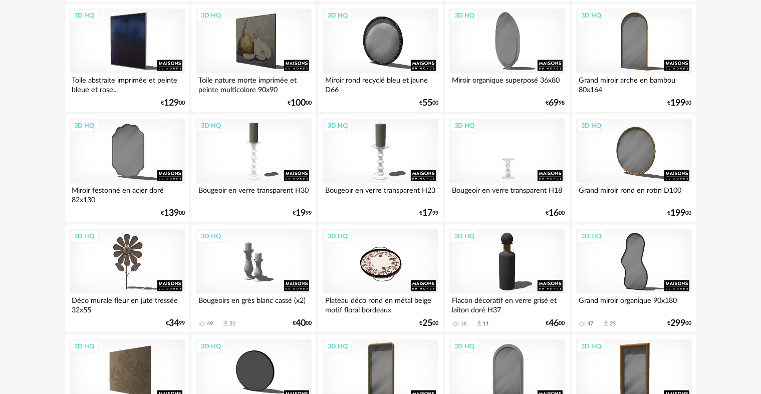
click at [517, 140] on div "3D HQ" at bounding box center [506, 151] width 115 height 65
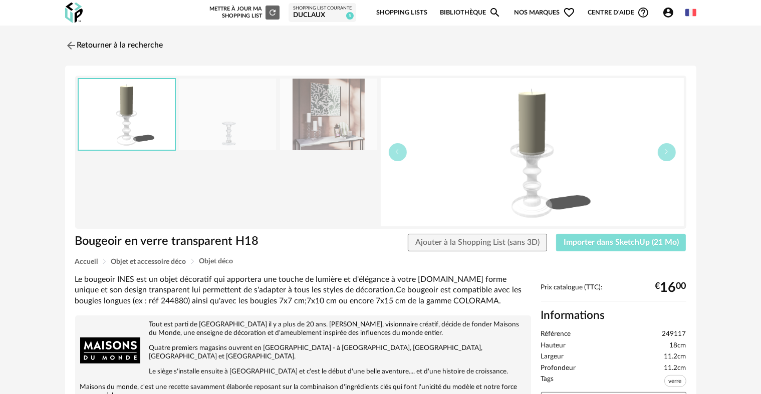
click at [616, 238] on span "Importer dans SketchUp (21 Mo)" at bounding box center [621, 242] width 115 height 8
click at [67, 41] on img at bounding box center [70, 45] width 15 height 15
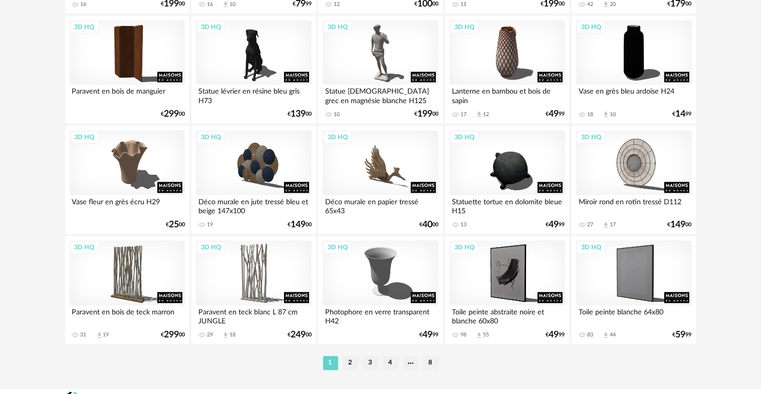
scroll to position [2070, 0]
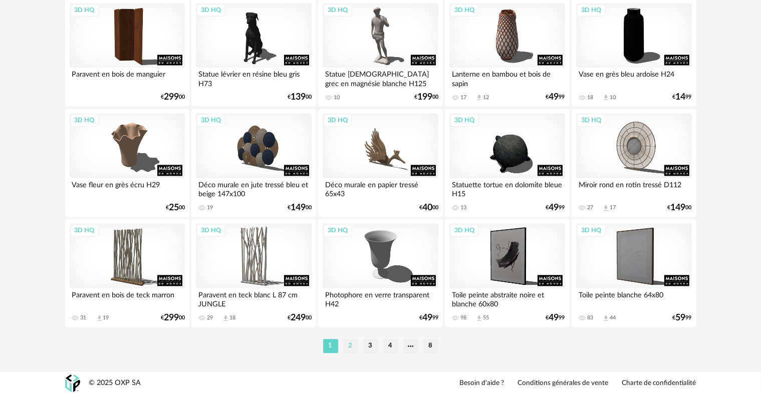
click at [347, 341] on li "2" at bounding box center [350, 346] width 15 height 14
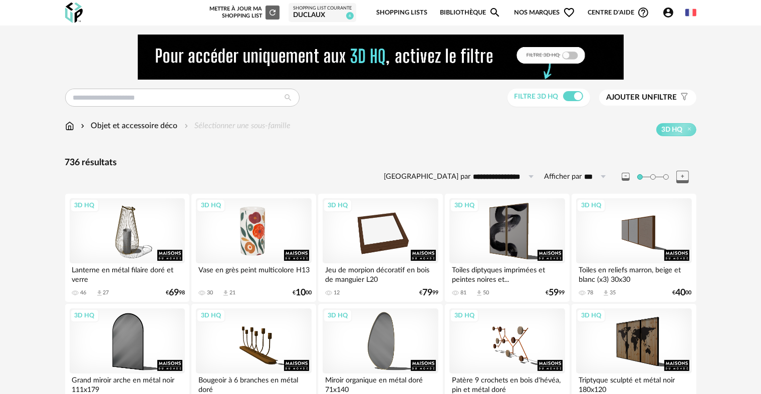
drag, startPoint x: 259, startPoint y: 226, endPoint x: 267, endPoint y: 222, distance: 8.7
click at [259, 225] on div "3D HQ" at bounding box center [253, 230] width 115 height 65
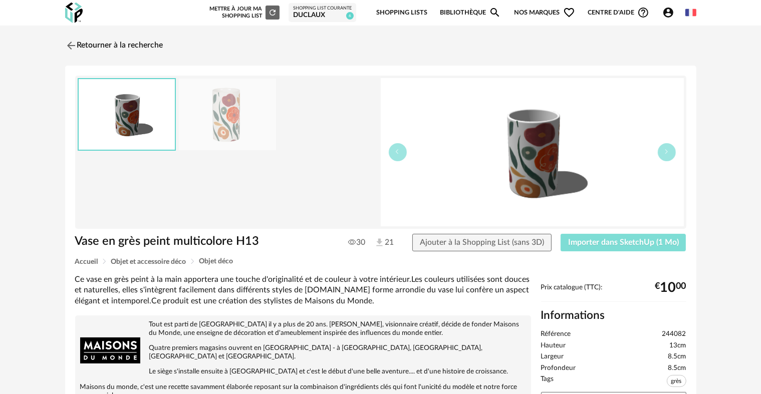
click at [584, 243] on span "Importer dans SketchUp (1 Mo)" at bounding box center [623, 242] width 111 height 8
click at [73, 40] on img at bounding box center [70, 45] width 15 height 15
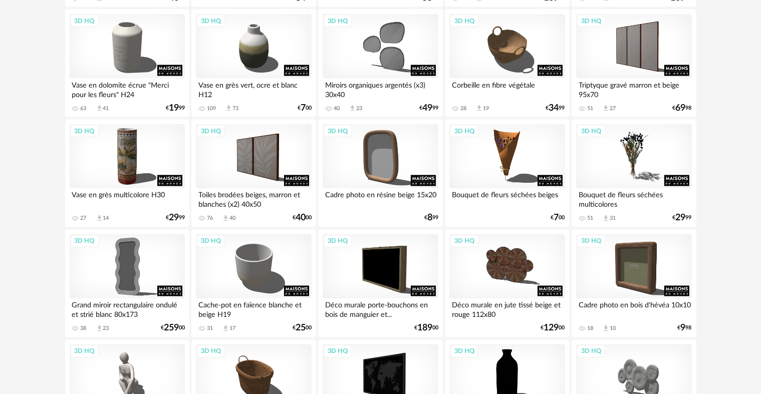
scroll to position [1754, 0]
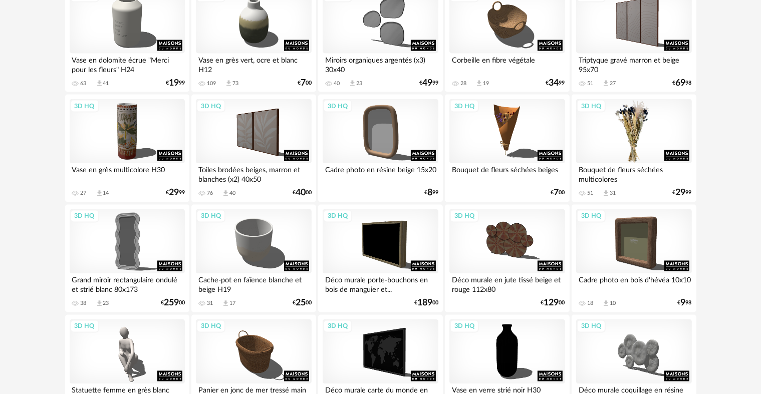
click at [635, 130] on div "3D HQ" at bounding box center [633, 131] width 115 height 65
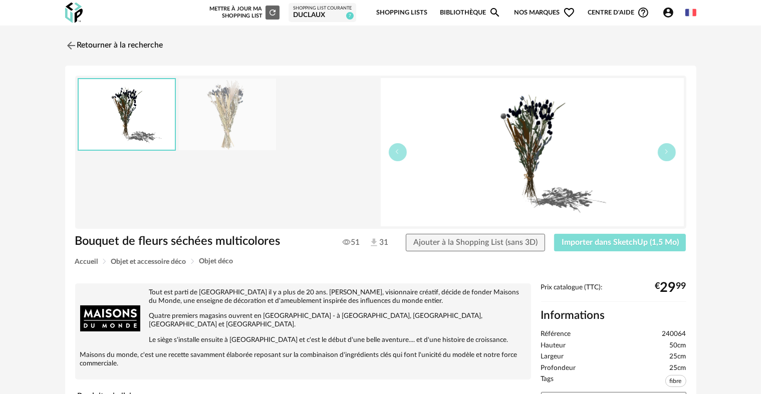
click at [574, 244] on span "Importer dans SketchUp (1,5 Mo)" at bounding box center [620, 242] width 117 height 8
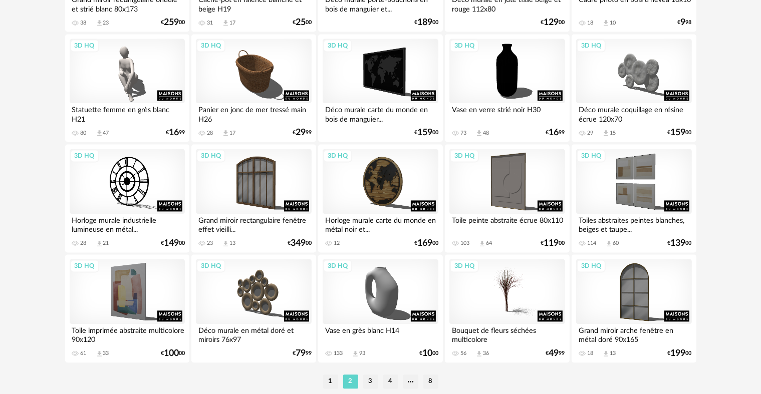
scroll to position [2070, 0]
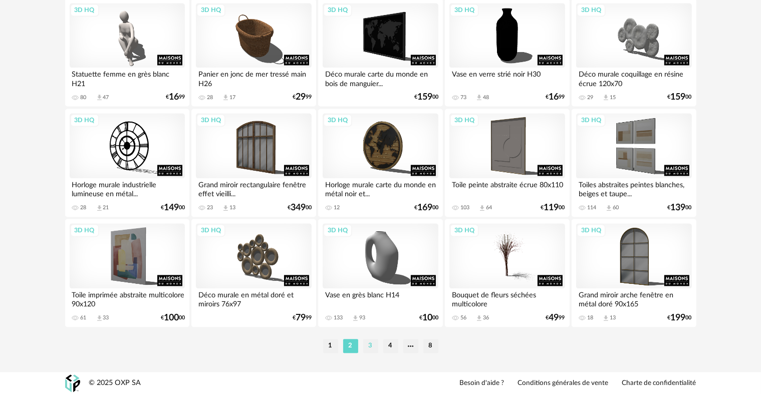
click at [372, 346] on li "3" at bounding box center [370, 346] width 15 height 14
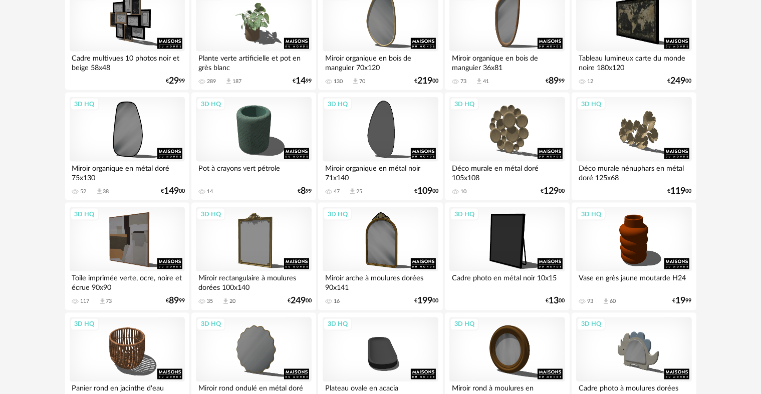
scroll to position [1653, 0]
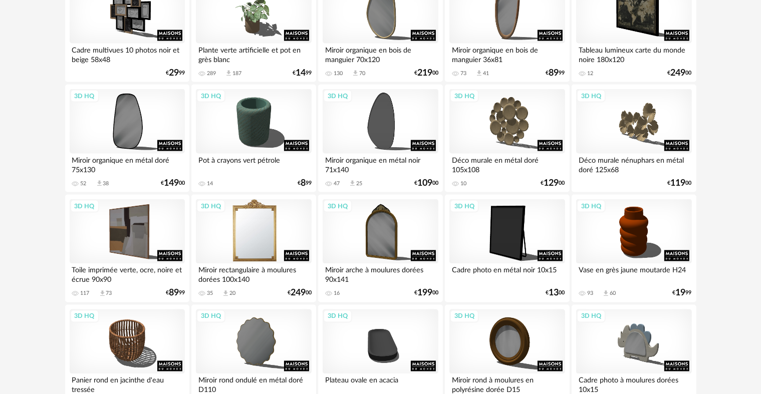
click at [280, 228] on div "3D HQ" at bounding box center [253, 231] width 115 height 65
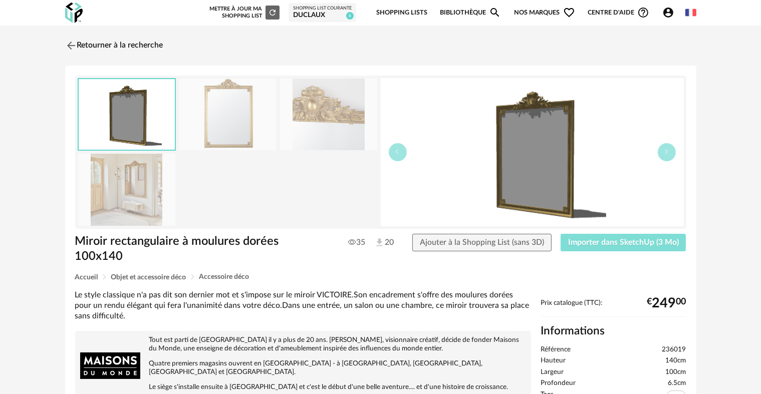
click at [607, 243] on span "Importer dans SketchUp (3 Mo)" at bounding box center [623, 242] width 111 height 8
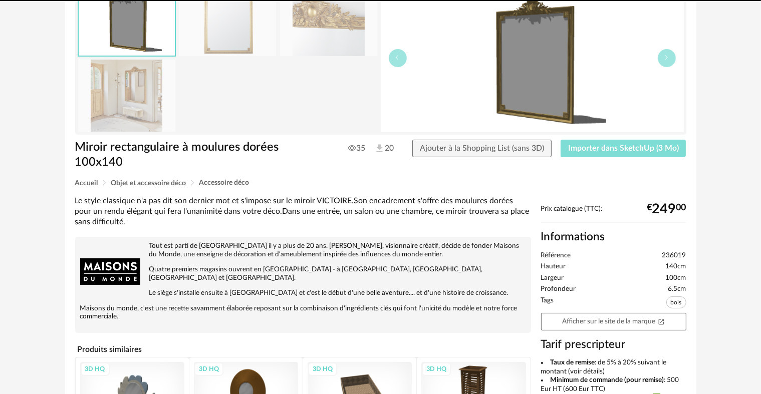
scroll to position [100, 0]
